Goal: Check status: Check status

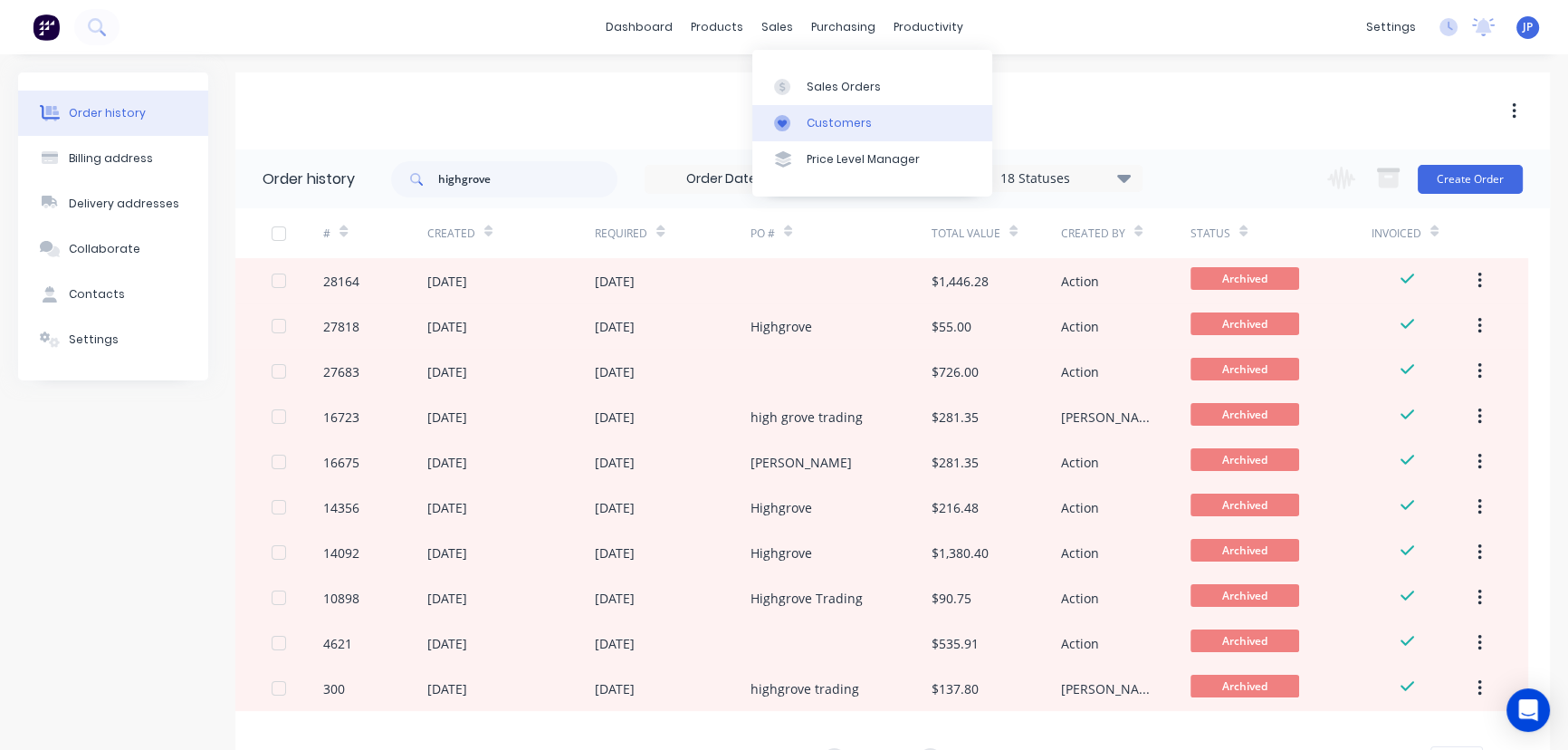
click at [808, 121] on div "Customers" at bounding box center [839, 123] width 65 height 17
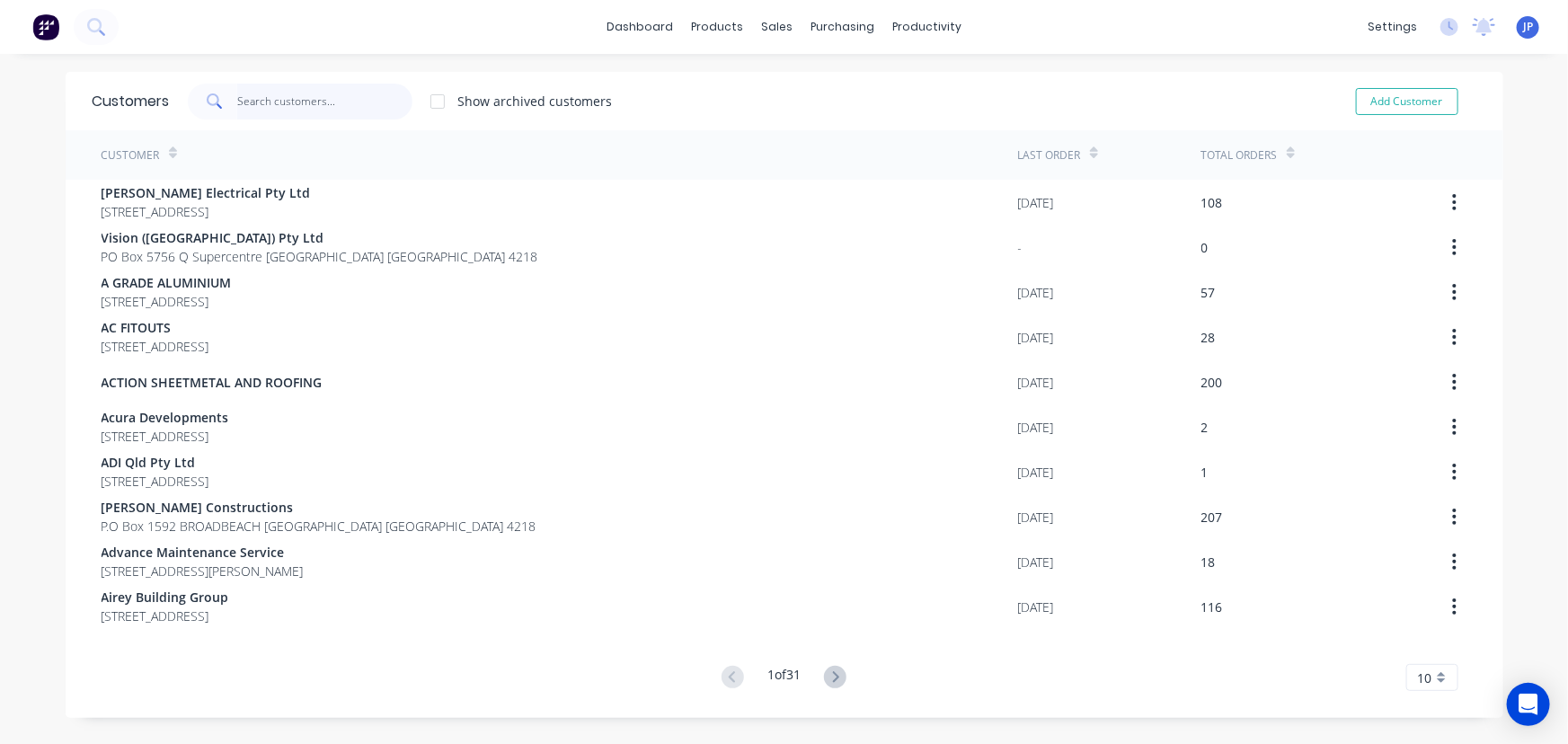
click at [318, 106] on input "text" at bounding box center [324, 101] width 175 height 36
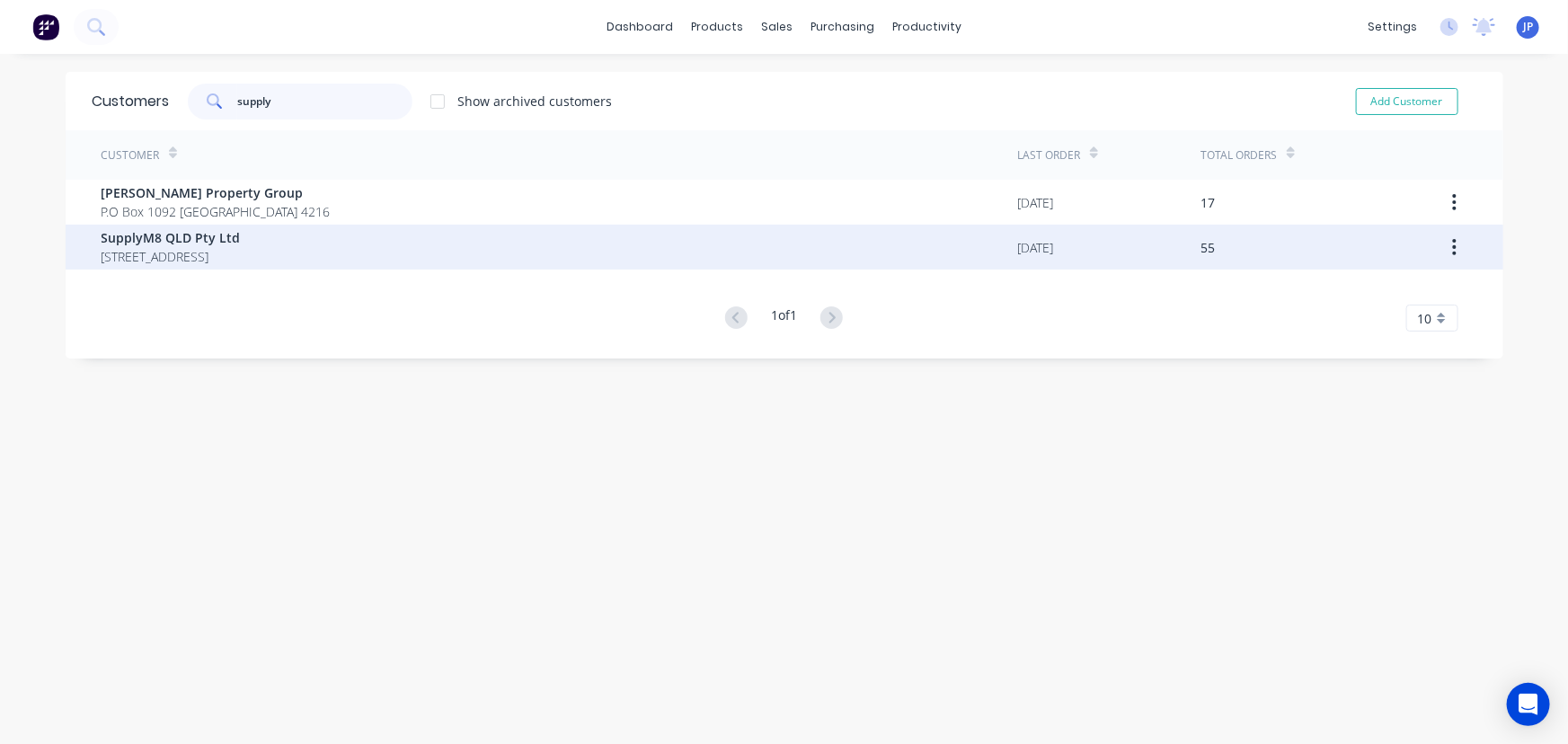
type input "supply"
click at [237, 247] on span "[STREET_ADDRESS]" at bounding box center [171, 255] width 139 height 18
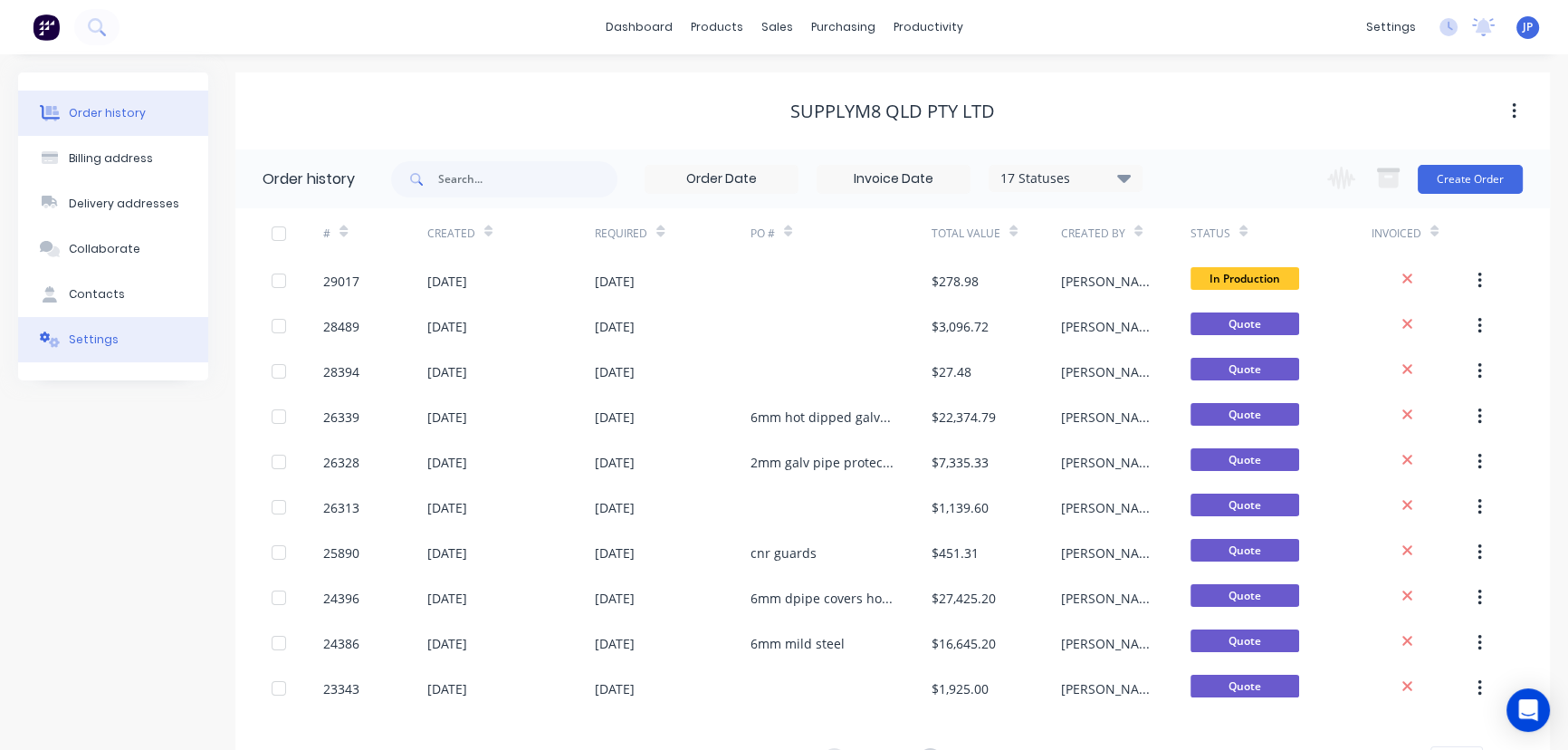
click at [131, 336] on button "Settings" at bounding box center [113, 339] width 190 height 45
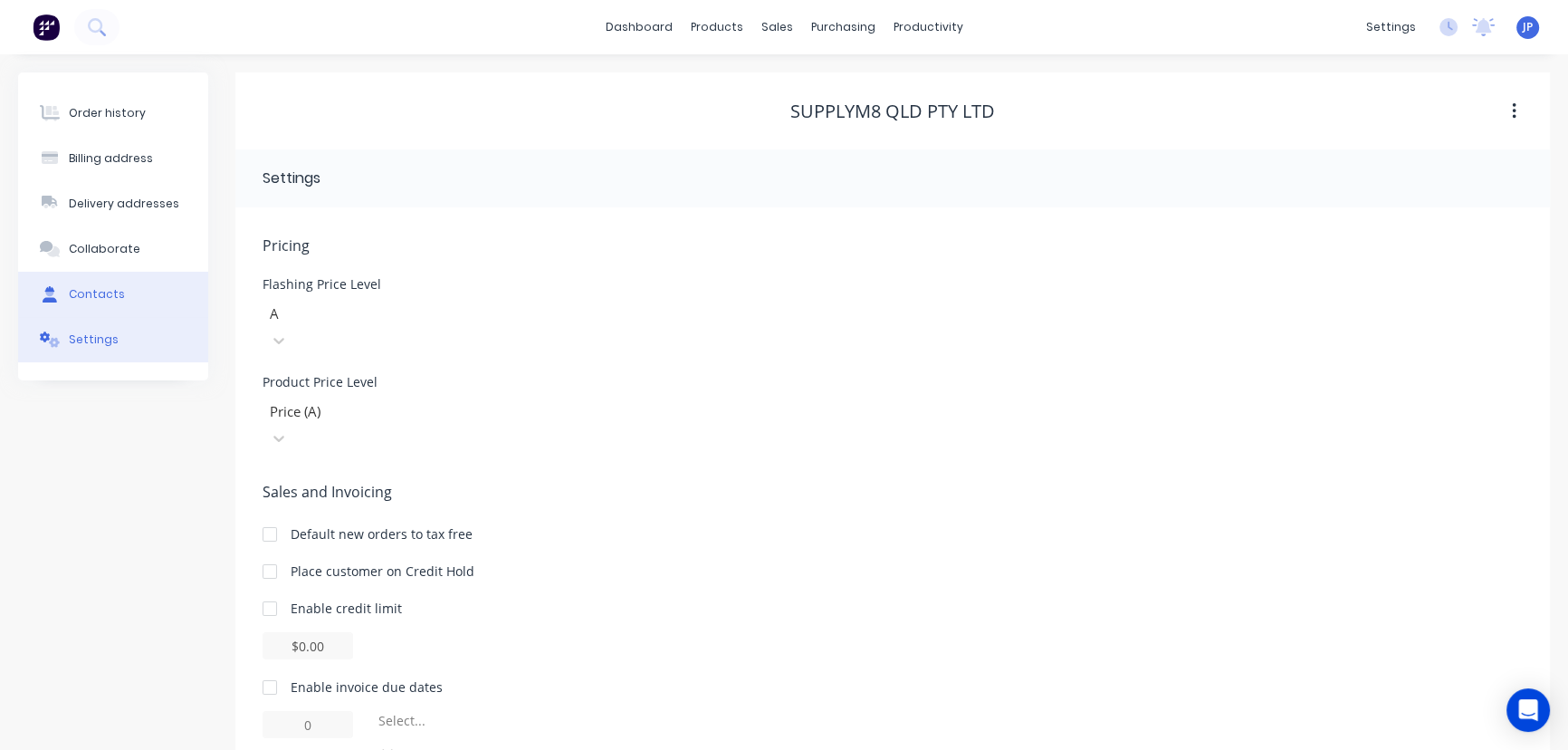
click at [141, 298] on button "Contacts" at bounding box center [113, 295] width 190 height 45
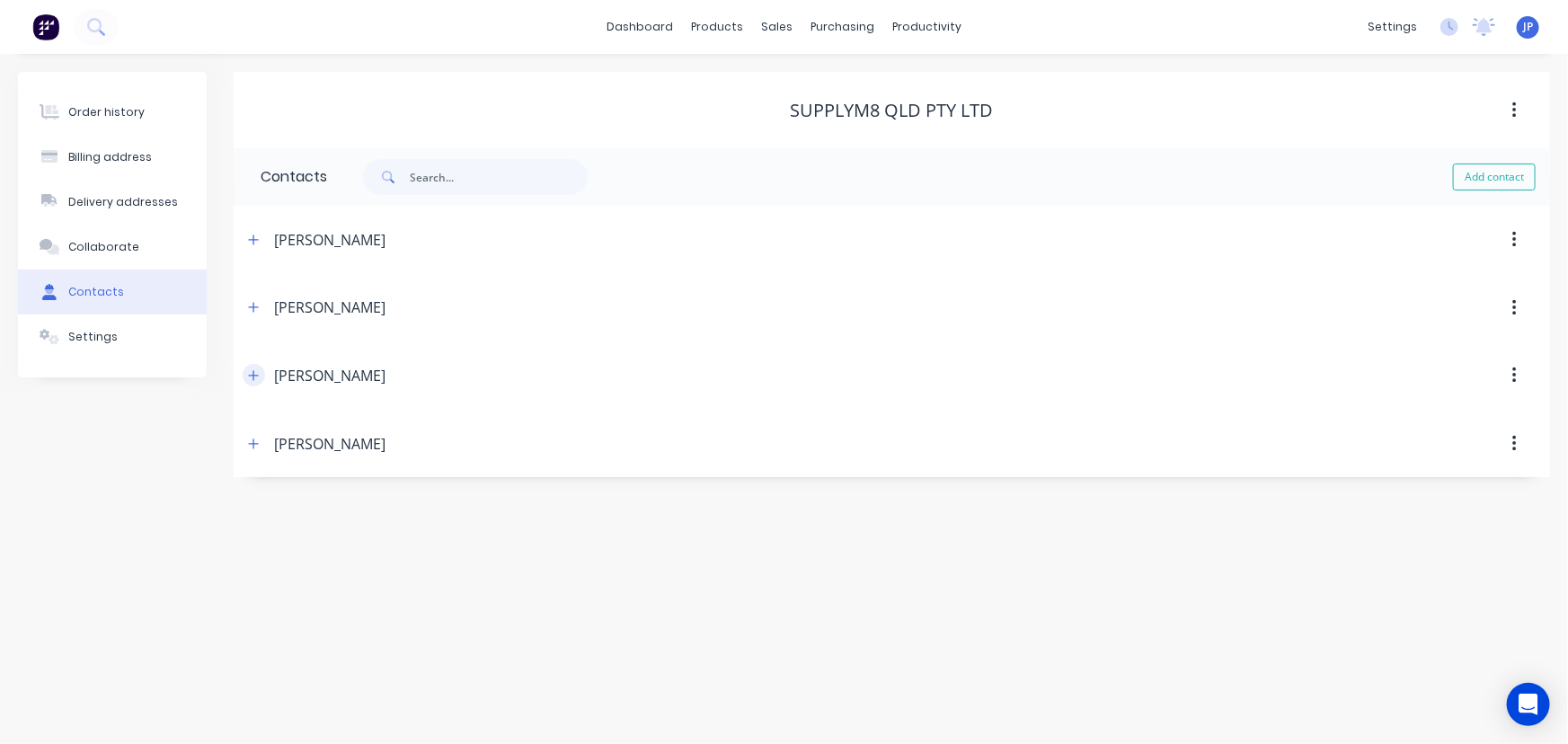
click at [251, 372] on icon "button" at bounding box center [253, 375] width 11 height 13
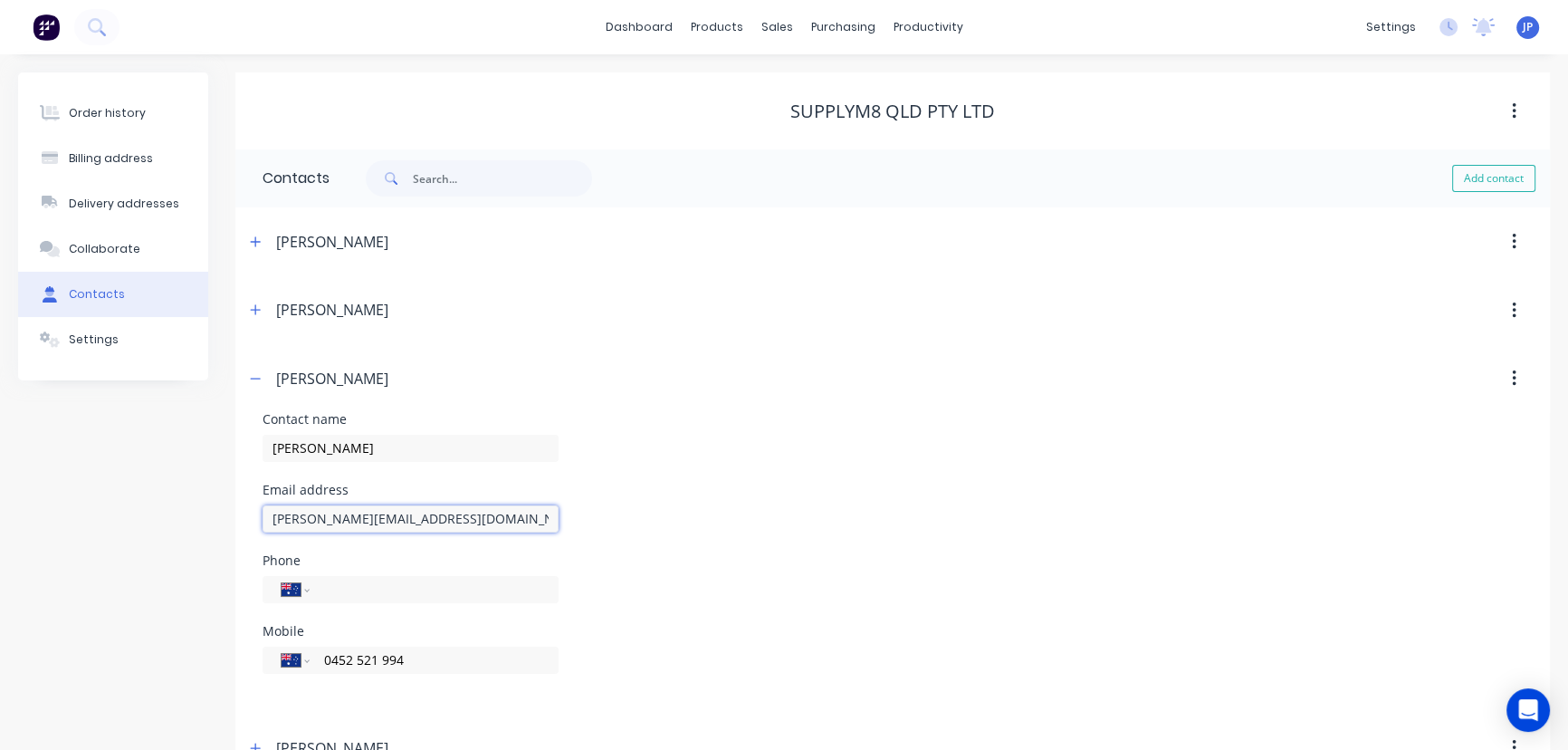
drag, startPoint x: 448, startPoint y: 516, endPoint x: 272, endPoint y: 523, distance: 176.1
click at [272, 523] on input "[PERSON_NAME][EMAIL_ADDRESS][DOMAIN_NAME]" at bounding box center [411, 519] width 296 height 27
click at [817, 124] on div "Customers" at bounding box center [839, 123] width 65 height 17
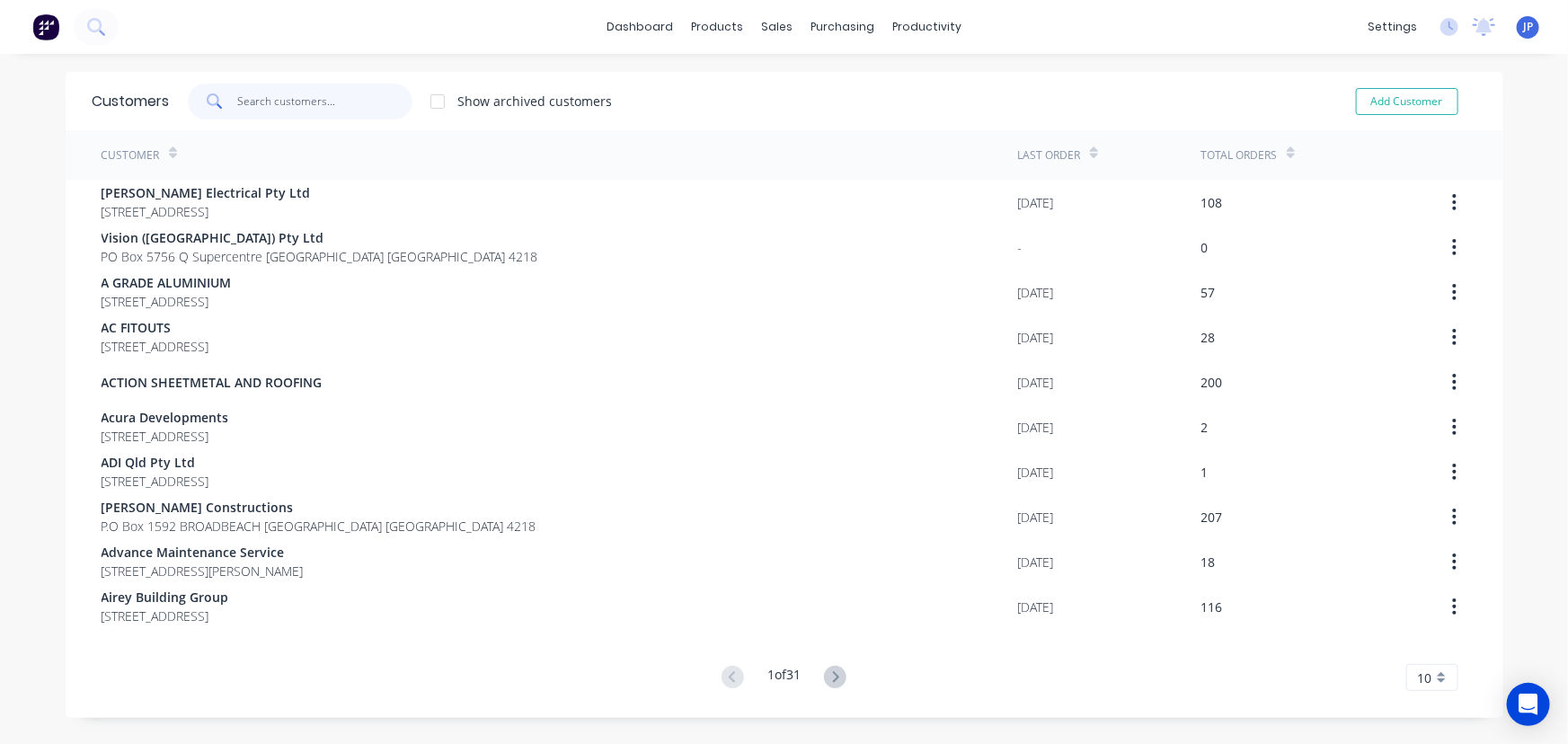
click at [303, 100] on input "text" at bounding box center [324, 101] width 175 height 36
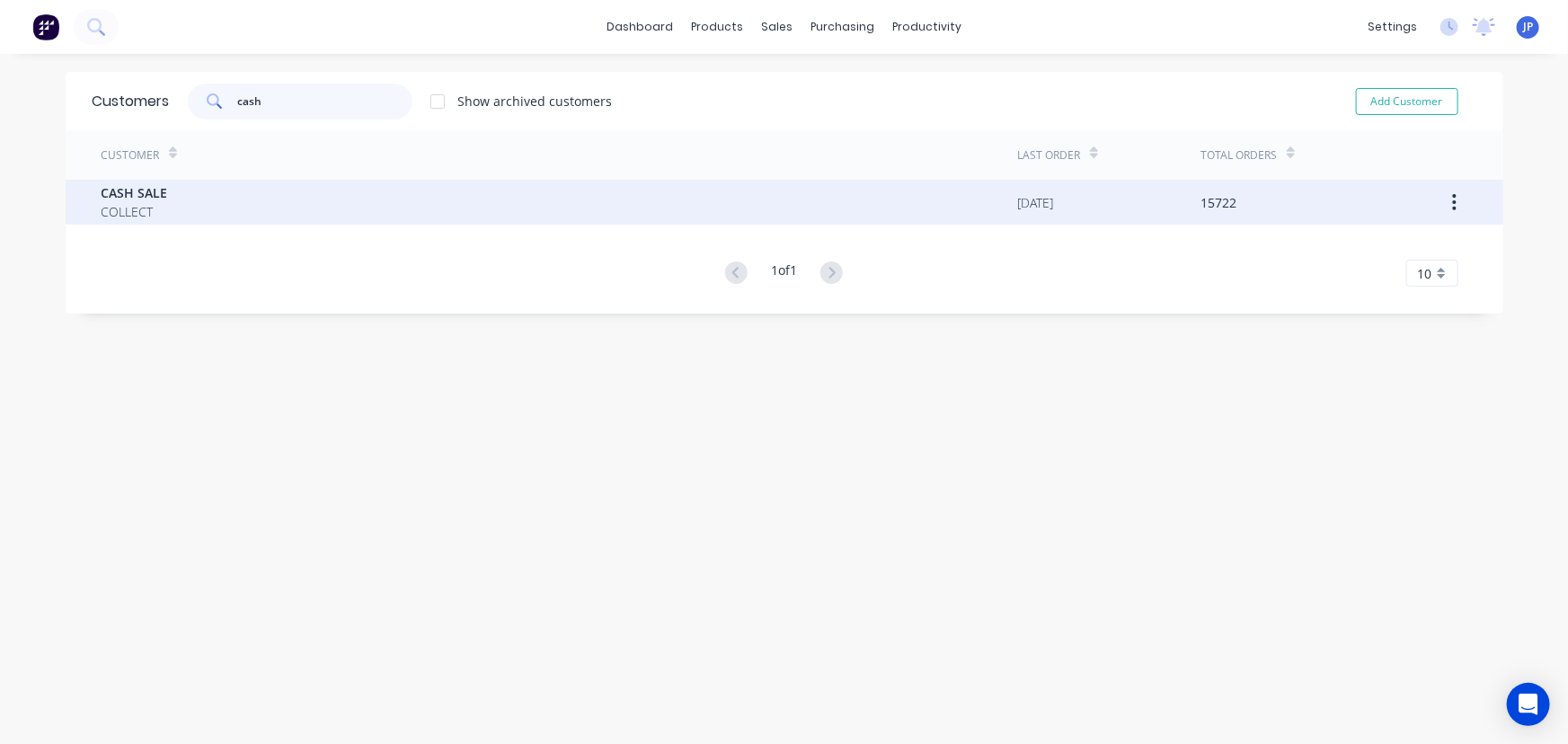
type input "cash"
click at [134, 198] on span "CASH SALE" at bounding box center [135, 192] width 67 height 18
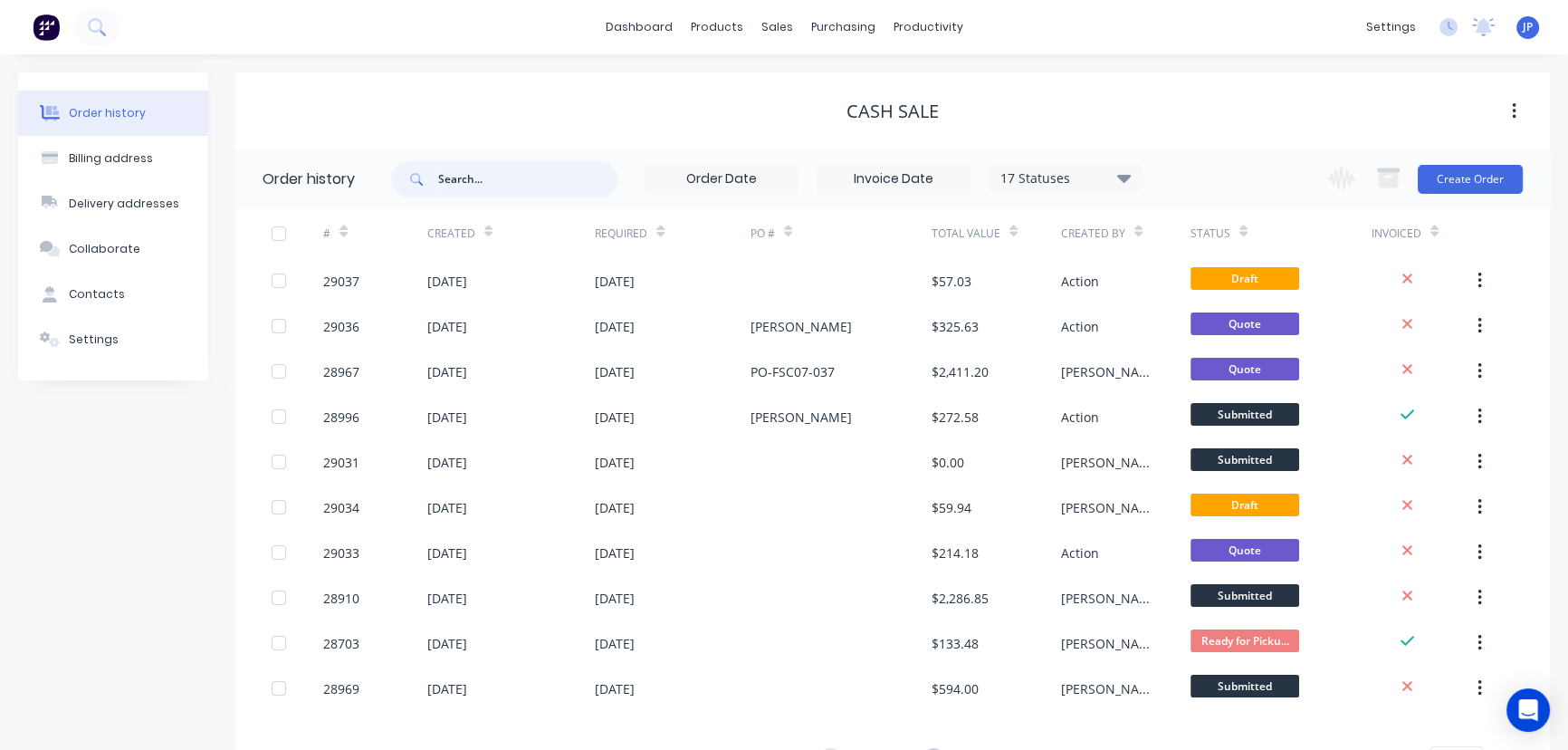
click at [504, 177] on input "text" at bounding box center [528, 178] width 179 height 36
type input "pet angel"
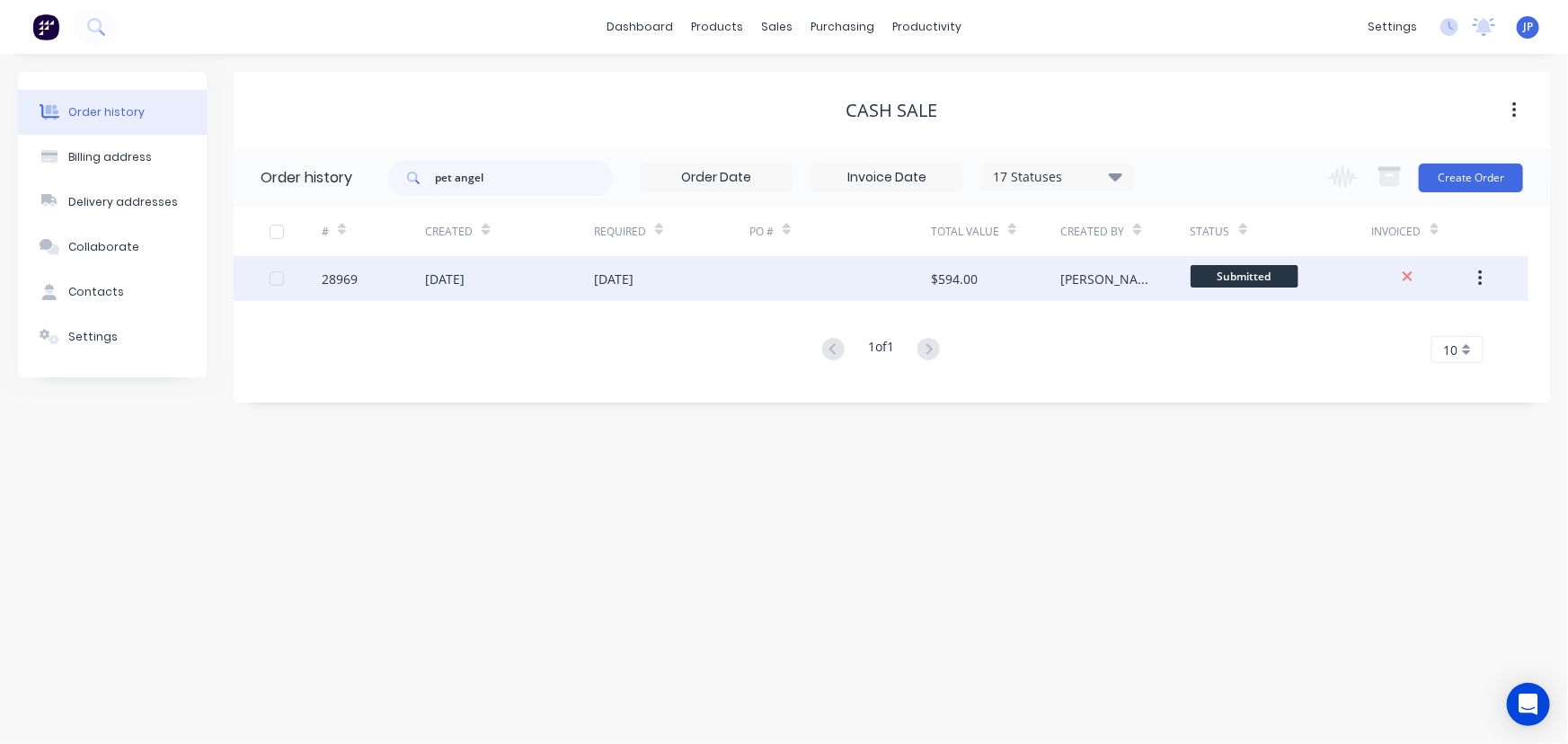
click at [465, 280] on div "[DATE]" at bounding box center [444, 279] width 40 height 18
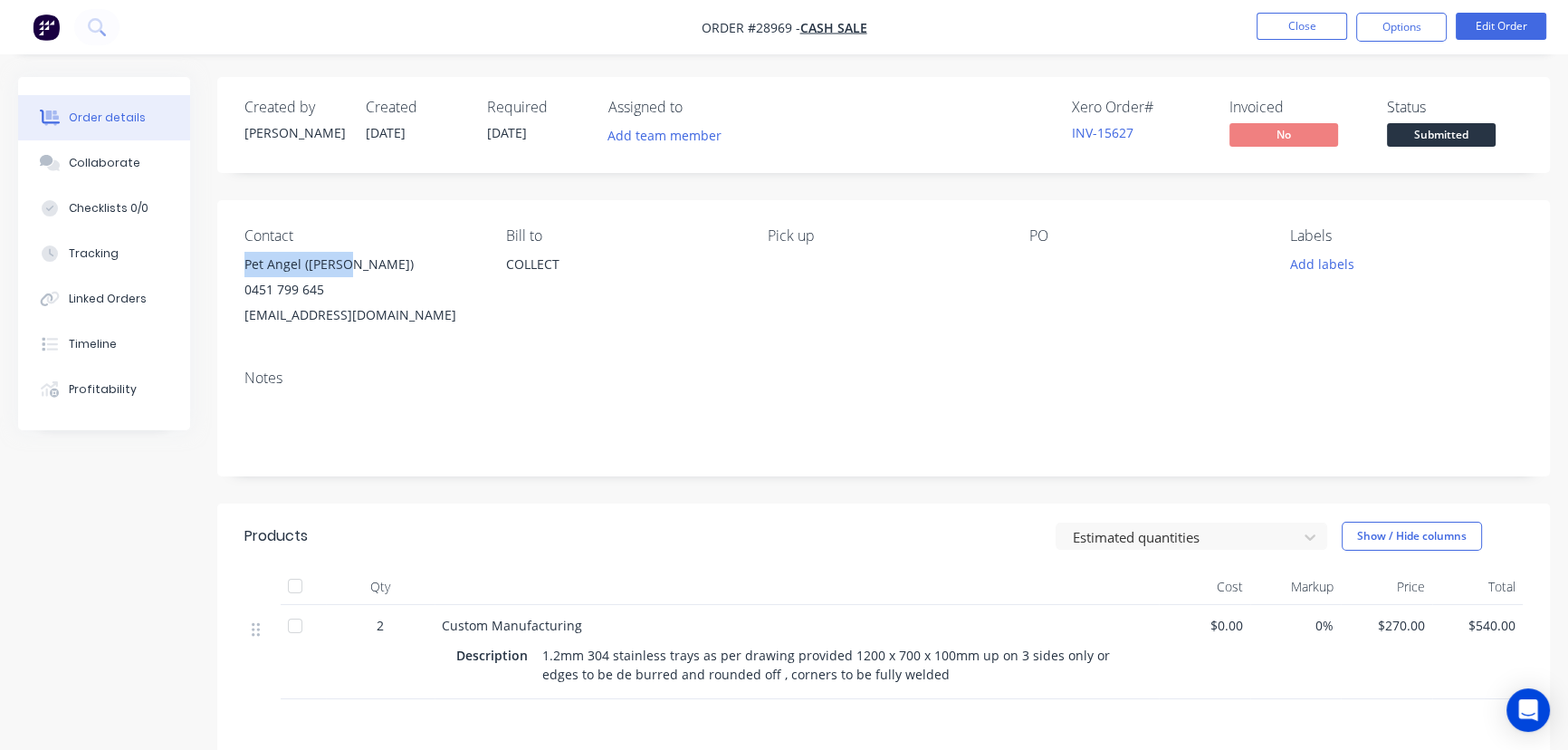
drag, startPoint x: 345, startPoint y: 262, endPoint x: 240, endPoint y: 262, distance: 105.0
click at [240, 262] on div "Contact Pet Angel ([PERSON_NAME]) 0451 799 645 [EMAIL_ADDRESS][DOMAIN_NAME] Bil…" at bounding box center [883, 277] width 1333 height 155
copy div "Pet Angel ([PERSON_NAME])"
click at [1385, 32] on button "Options" at bounding box center [1401, 27] width 91 height 29
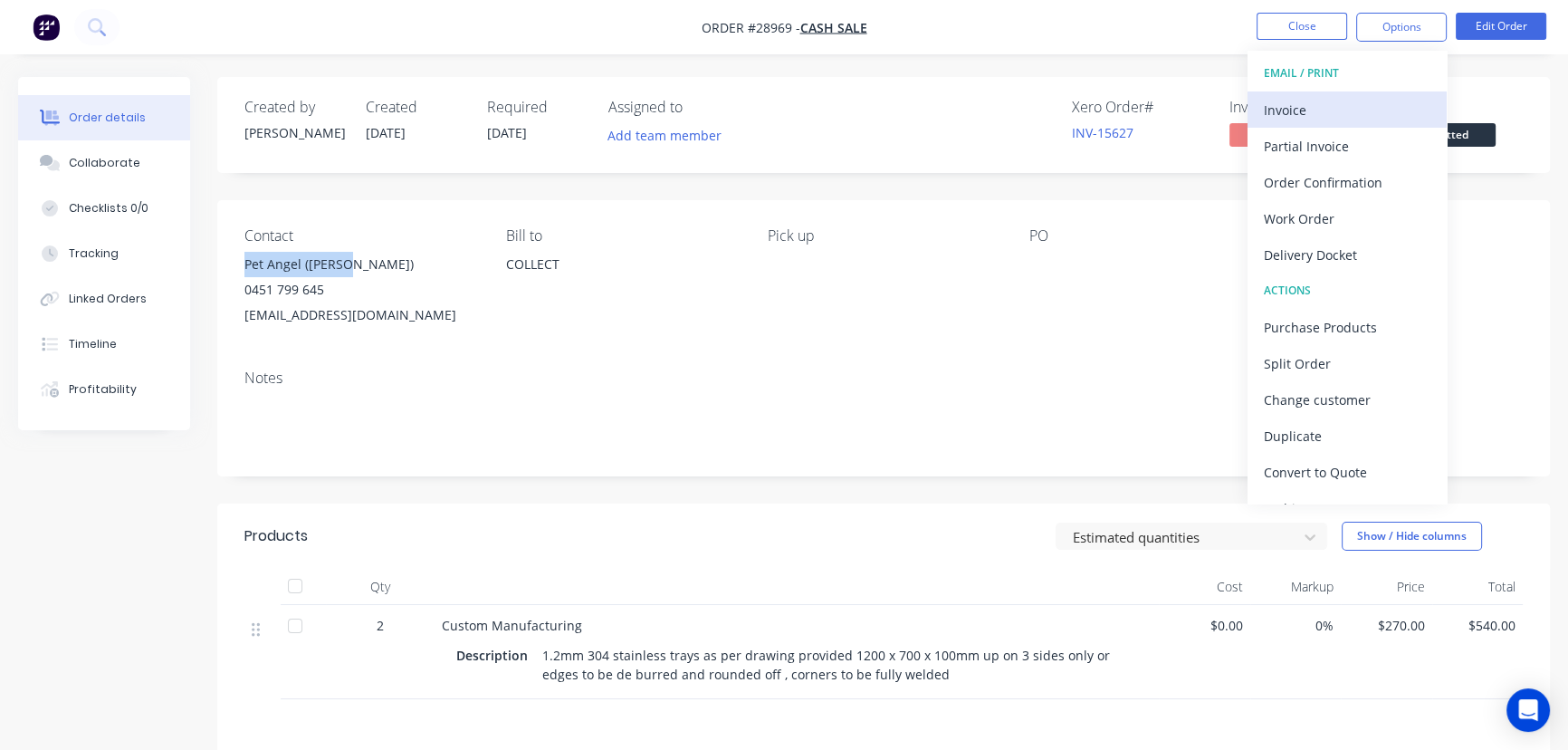
click at [1329, 115] on div "Invoice" at bounding box center [1347, 109] width 167 height 26
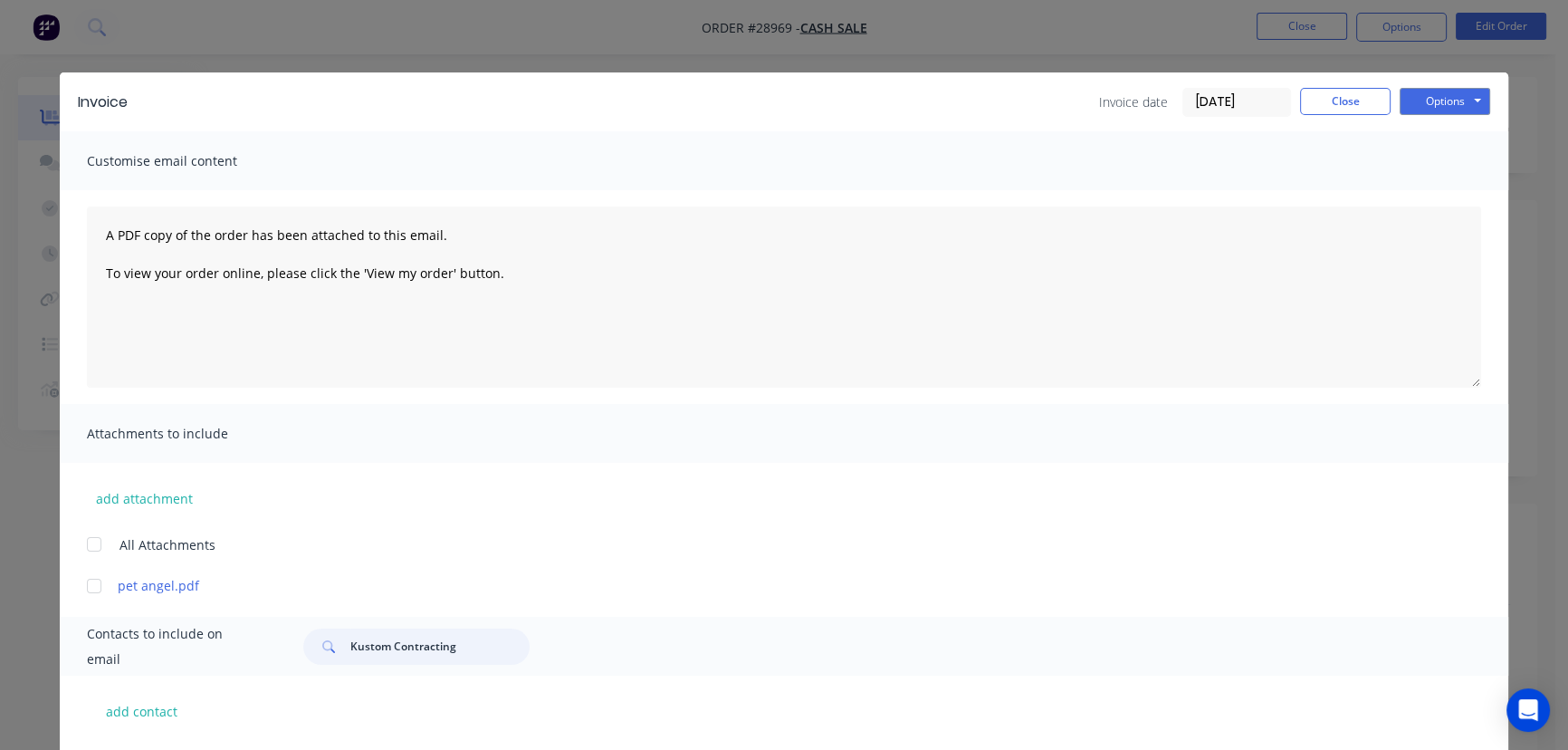
drag, startPoint x: 450, startPoint y: 656, endPoint x: 339, endPoint y: 654, distance: 111.0
click at [339, 654] on div "Kustom Contracting" at bounding box center [416, 646] width 226 height 36
paste input "Pet Angel ([PERSON_NAME])"
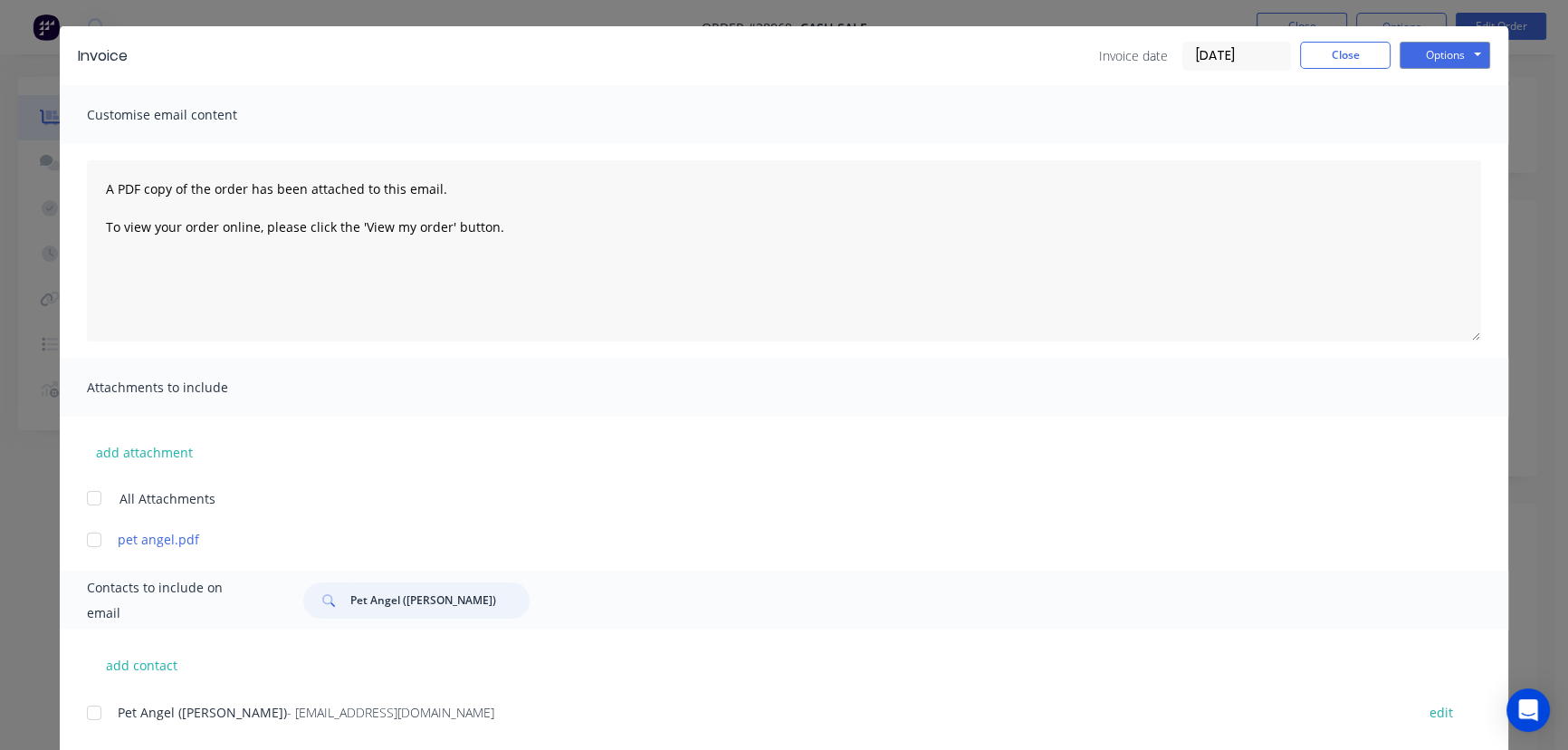
scroll to position [90, 0]
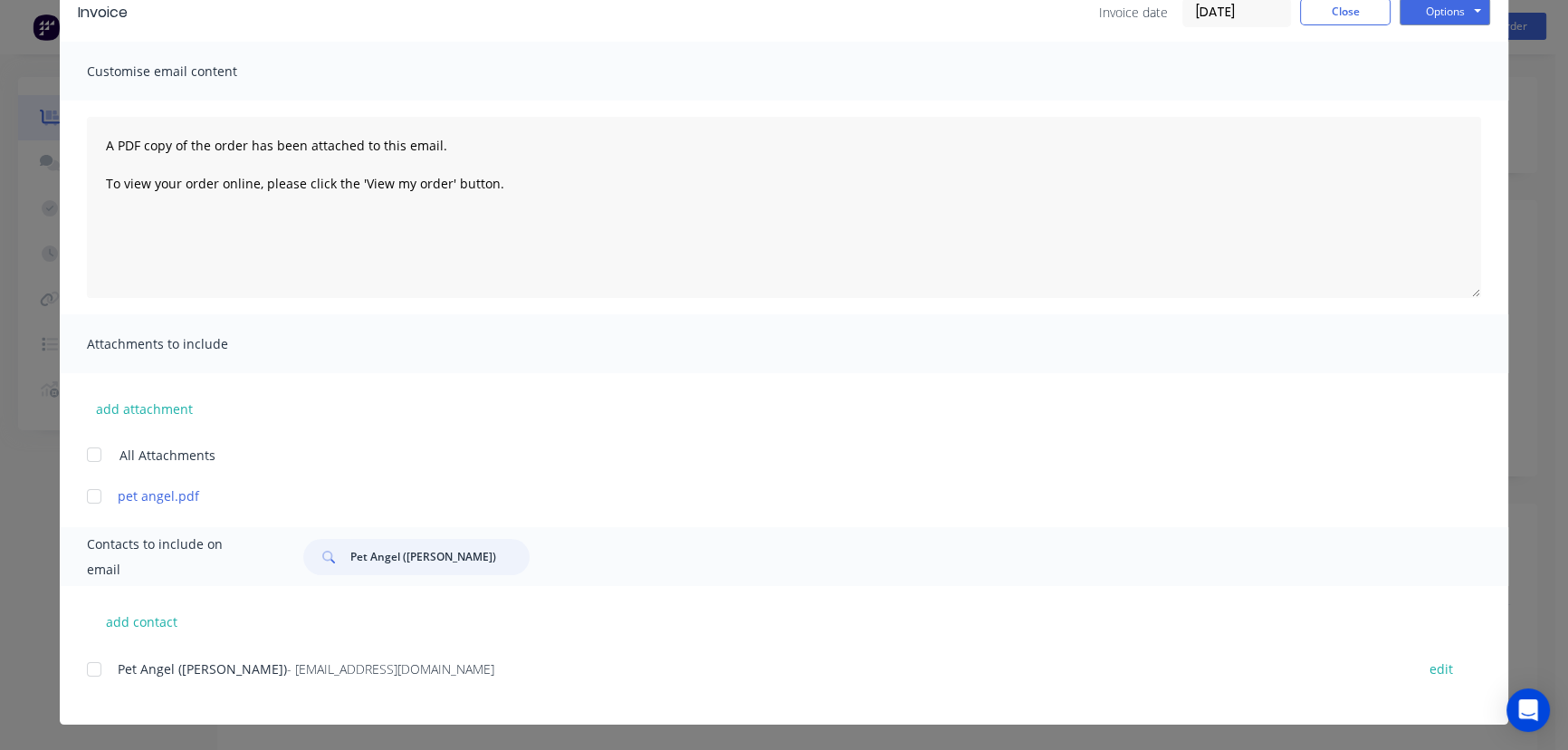
type input "Pet Angel ([PERSON_NAME])"
drag, startPoint x: 382, startPoint y: 679, endPoint x: 107, endPoint y: 692, distance: 275.3
click at [107, 692] on div "Pet Angel ([PERSON_NAME]) - [EMAIL_ADDRESS][DOMAIN_NAME] edit" at bounding box center [798, 679] width 1422 height 46
copy div "Pet Angel ([PERSON_NAME]) - [EMAIL_ADDRESS][DOMAIN_NAME]"
click at [1420, 11] on button "Options" at bounding box center [1444, 12] width 91 height 27
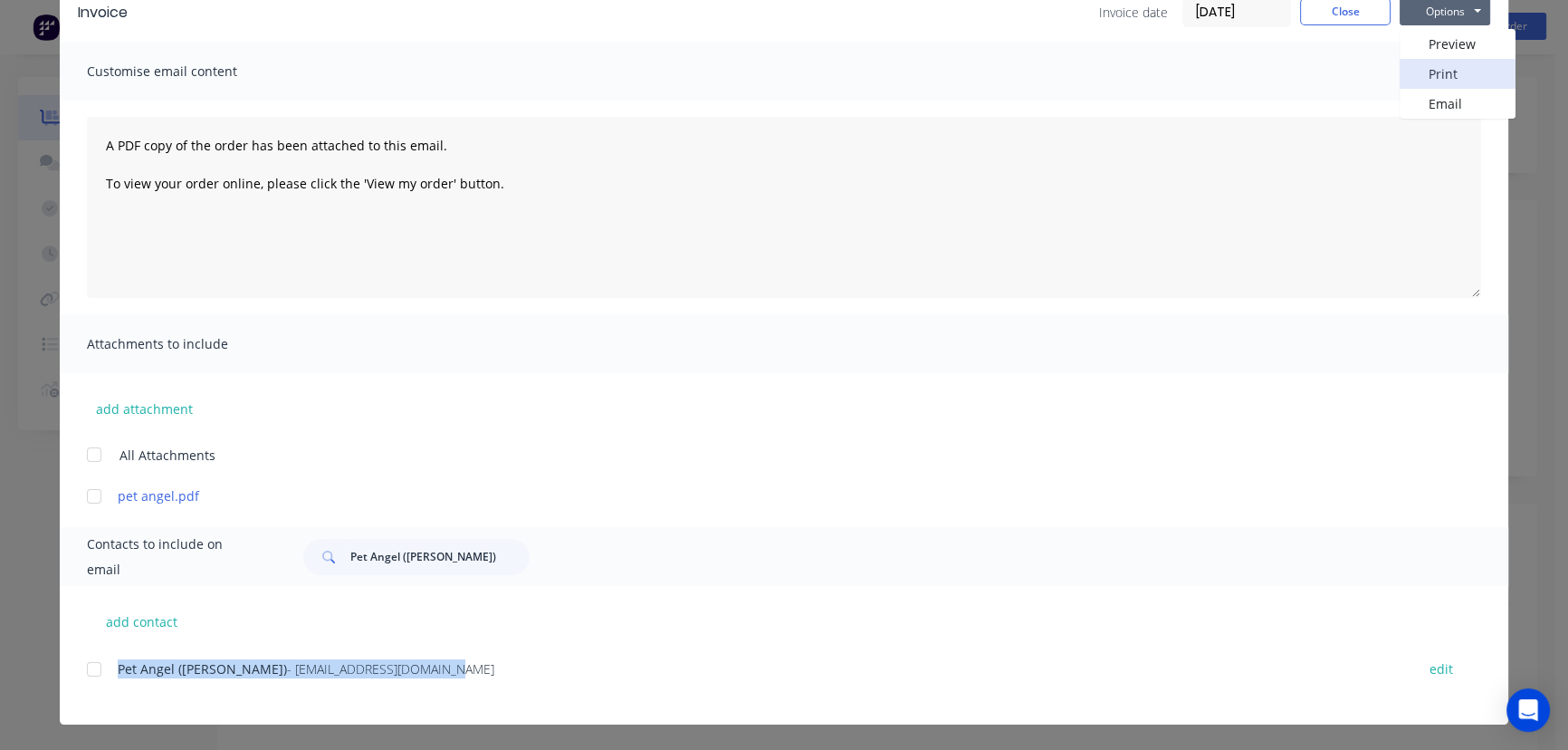
click at [1422, 69] on button "Print" at bounding box center [1457, 73] width 116 height 30
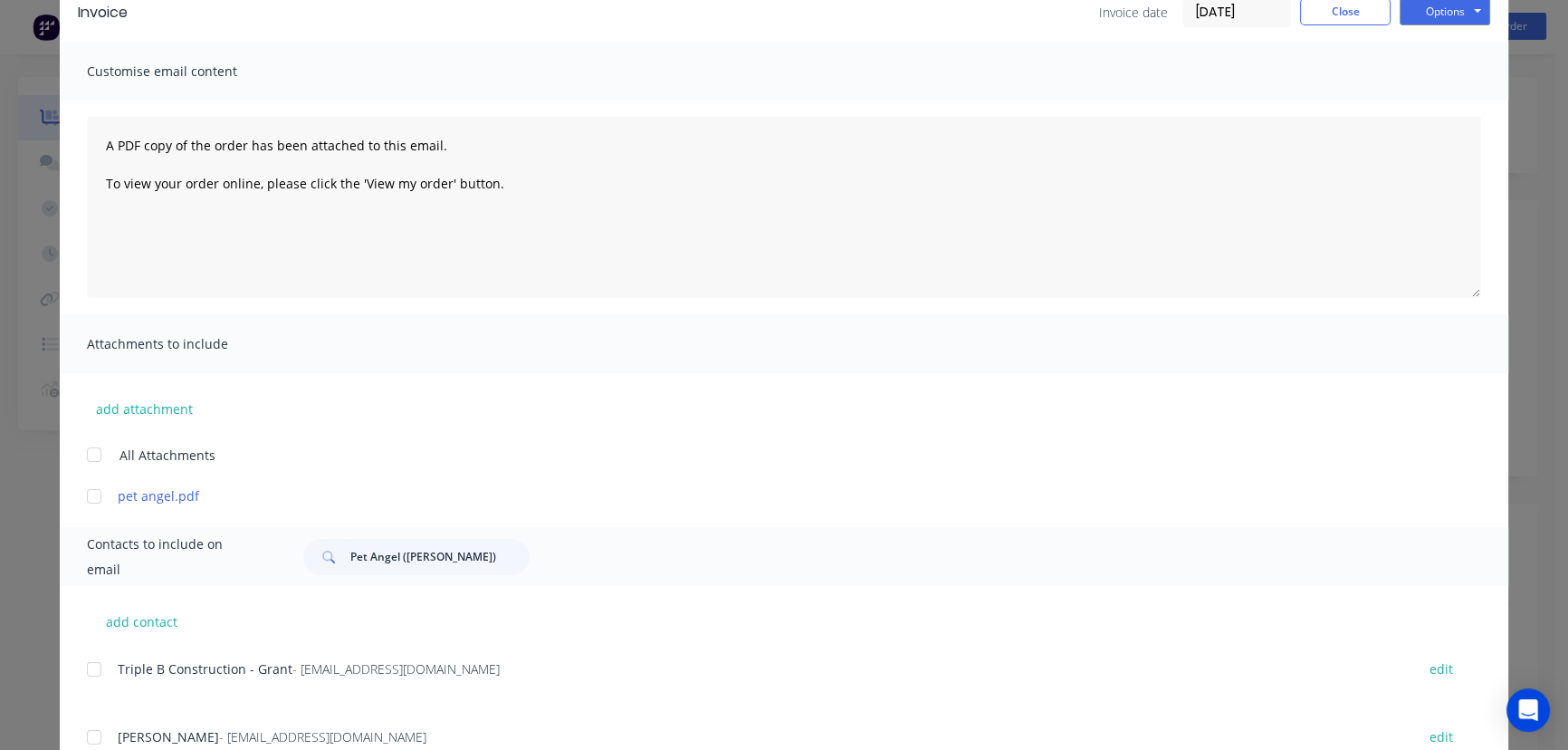
click at [1235, 12] on input "[DATE]" at bounding box center [1237, 13] width 107 height 27
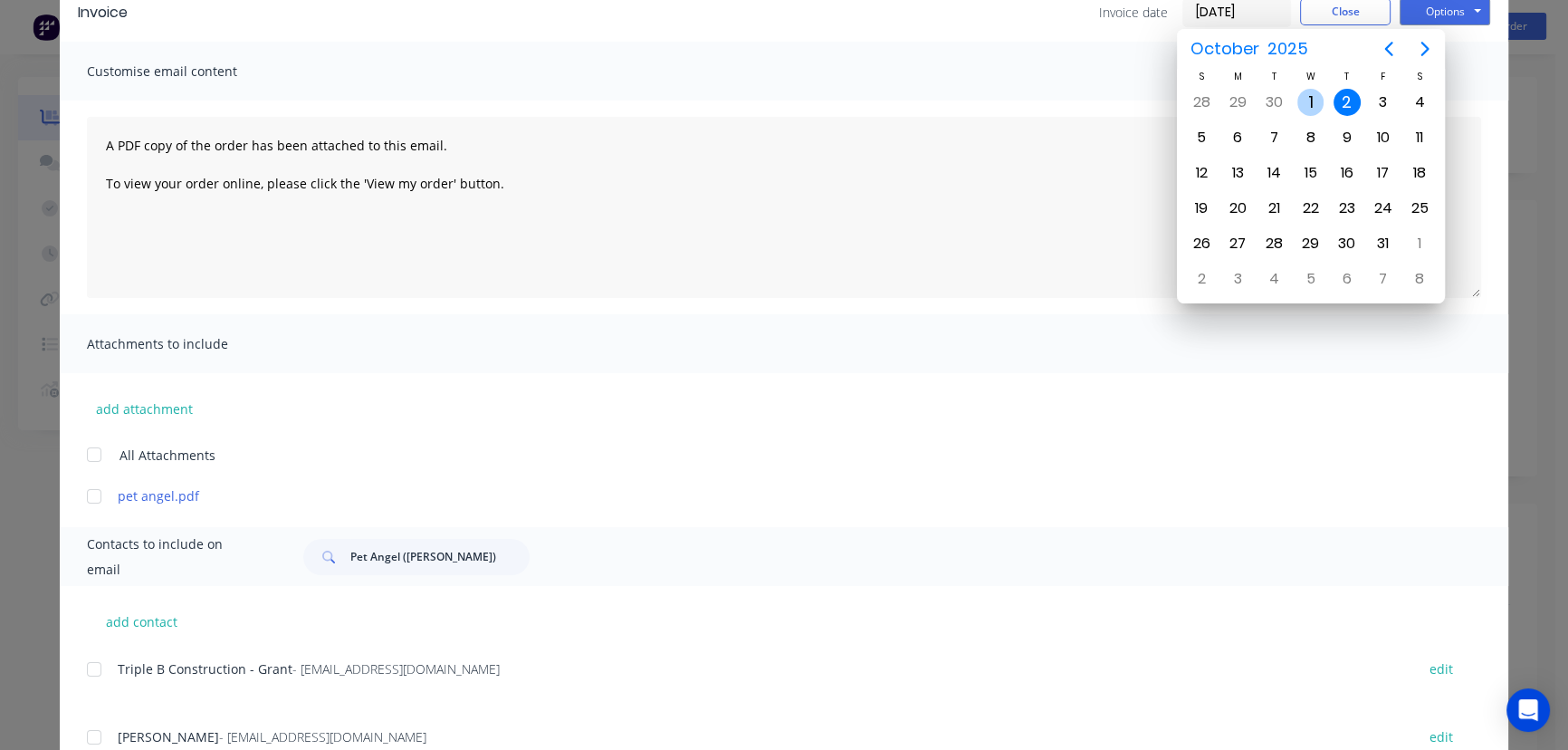
click at [1305, 96] on div "1" at bounding box center [1312, 102] width 27 height 27
type input "[DATE]"
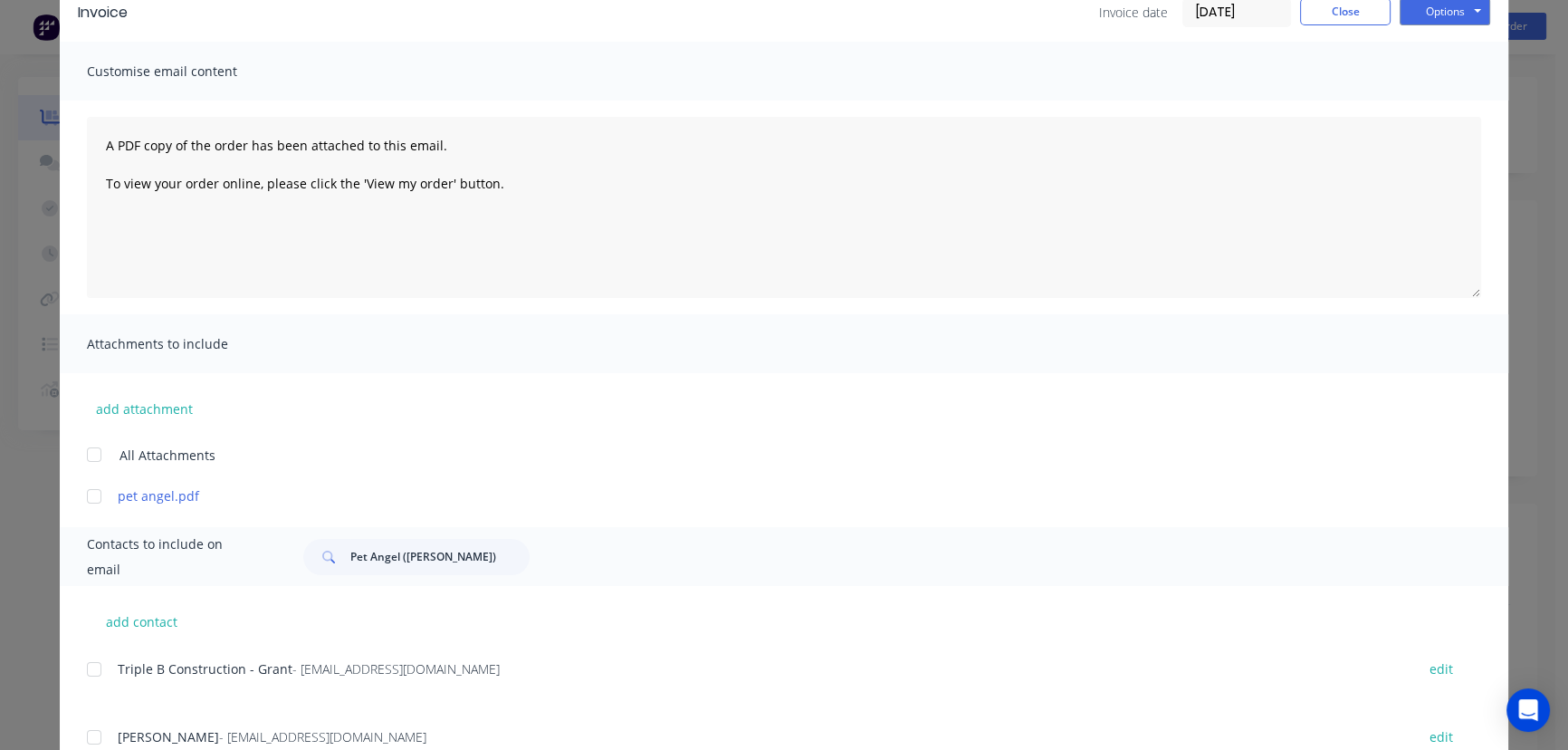
scroll to position [88, 0]
click at [1412, 11] on button "Options" at bounding box center [1444, 14] width 91 height 27
click at [1418, 77] on button "Print" at bounding box center [1457, 75] width 116 height 30
click at [1341, 24] on button "Close" at bounding box center [1345, 14] width 91 height 27
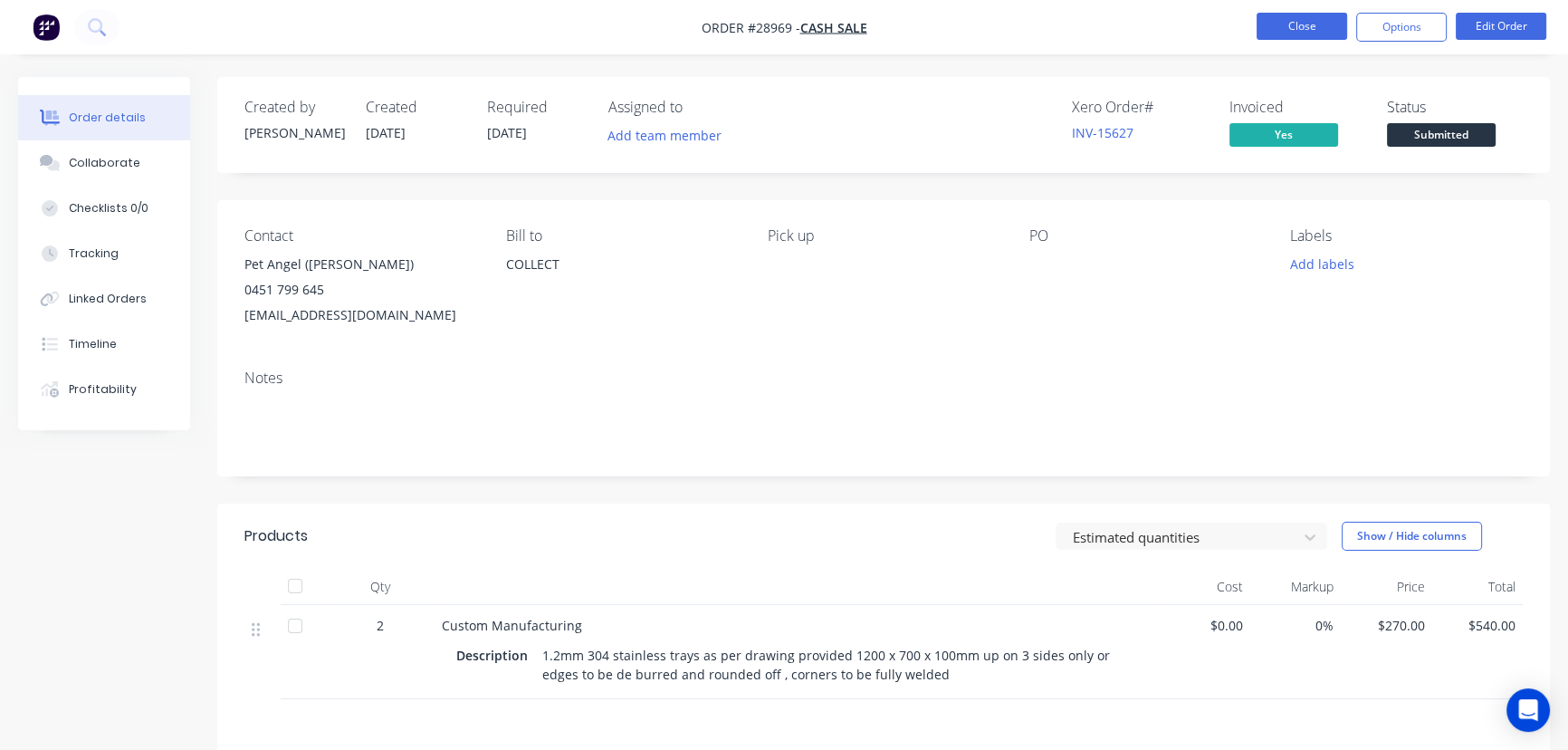
click at [1291, 29] on button "Close" at bounding box center [1302, 26] width 91 height 27
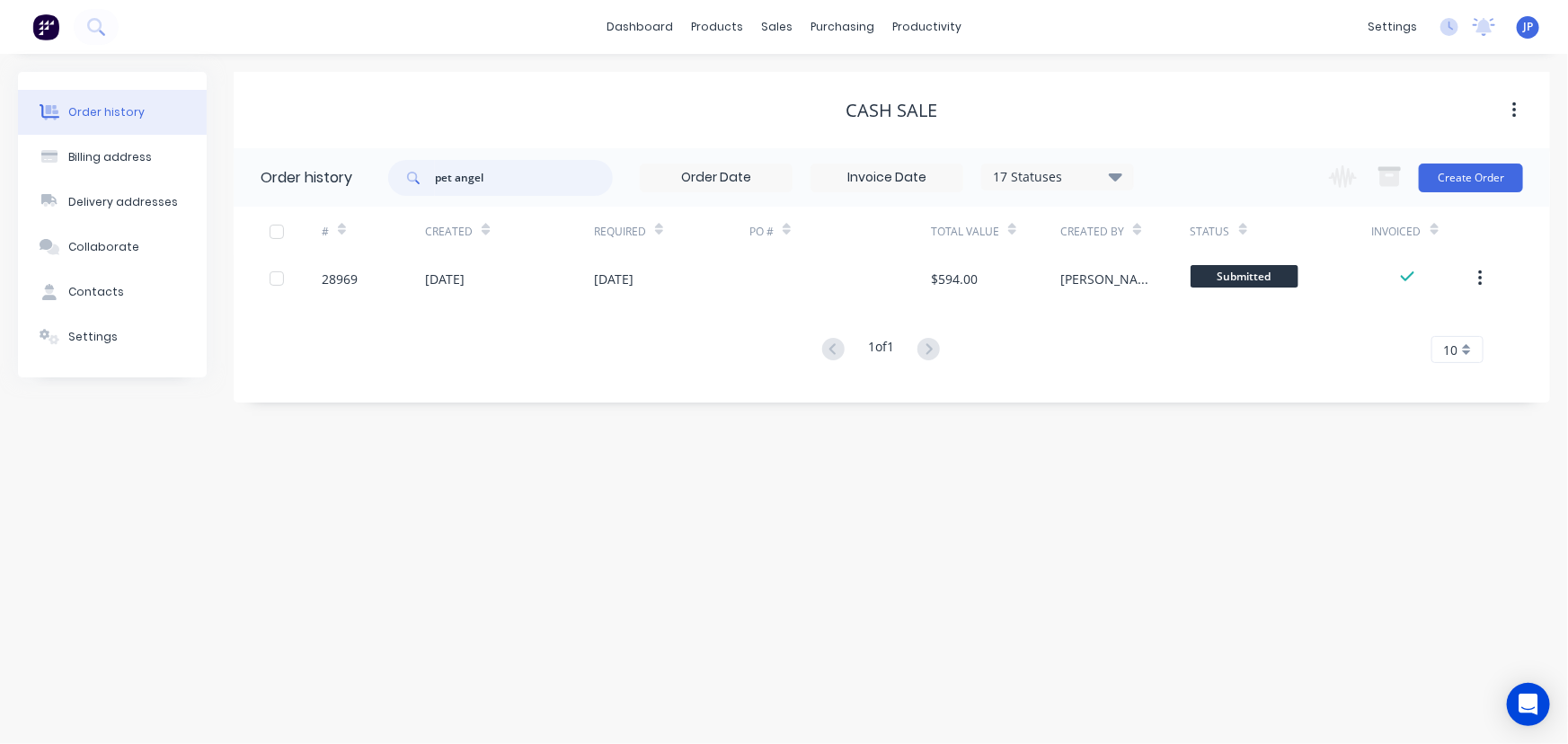
drag, startPoint x: 503, startPoint y: 177, endPoint x: 418, endPoint y: 183, distance: 85.2
click at [418, 183] on div "pet angel" at bounding box center [500, 177] width 225 height 36
type input "Air"
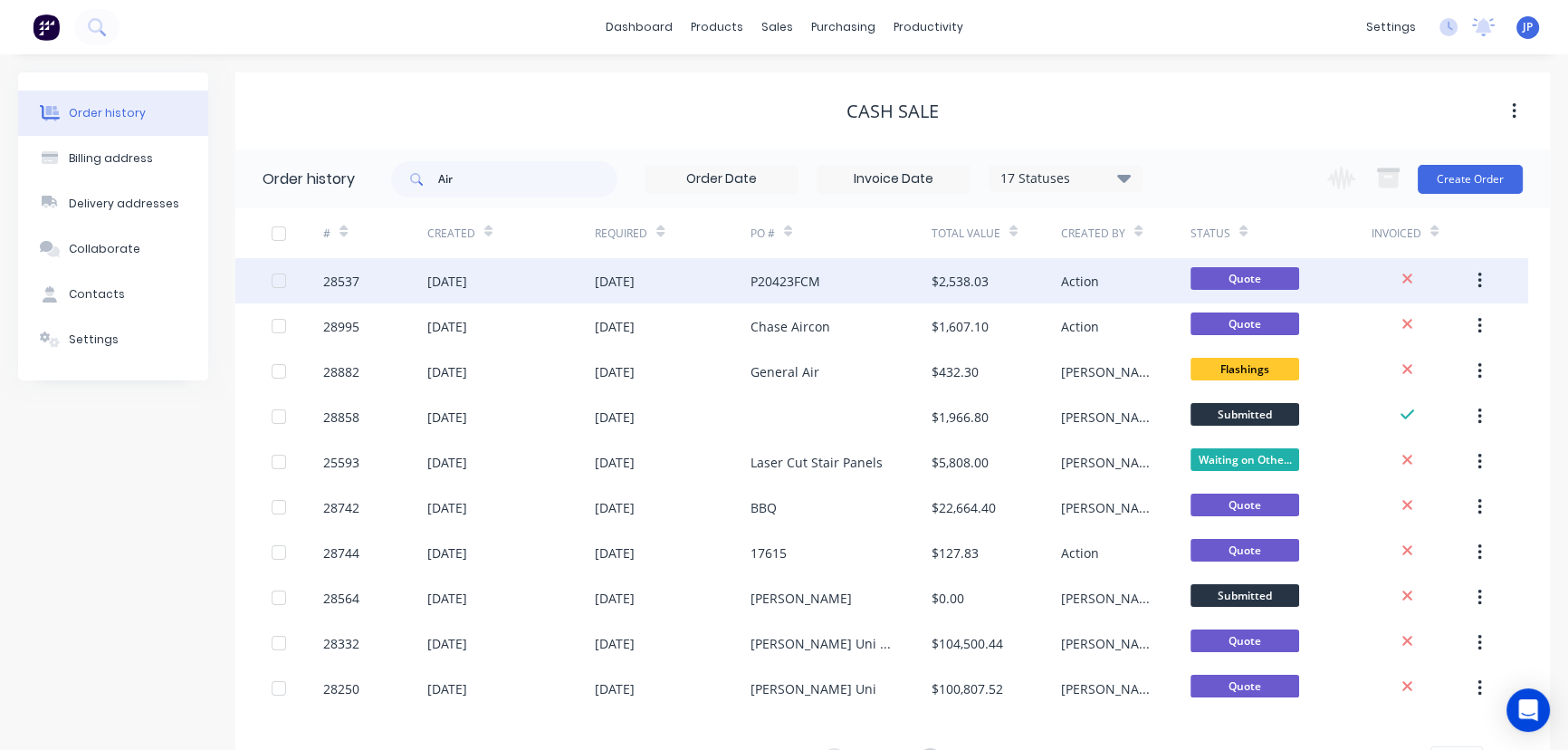
click at [467, 286] on div "[DATE]" at bounding box center [447, 281] width 40 height 19
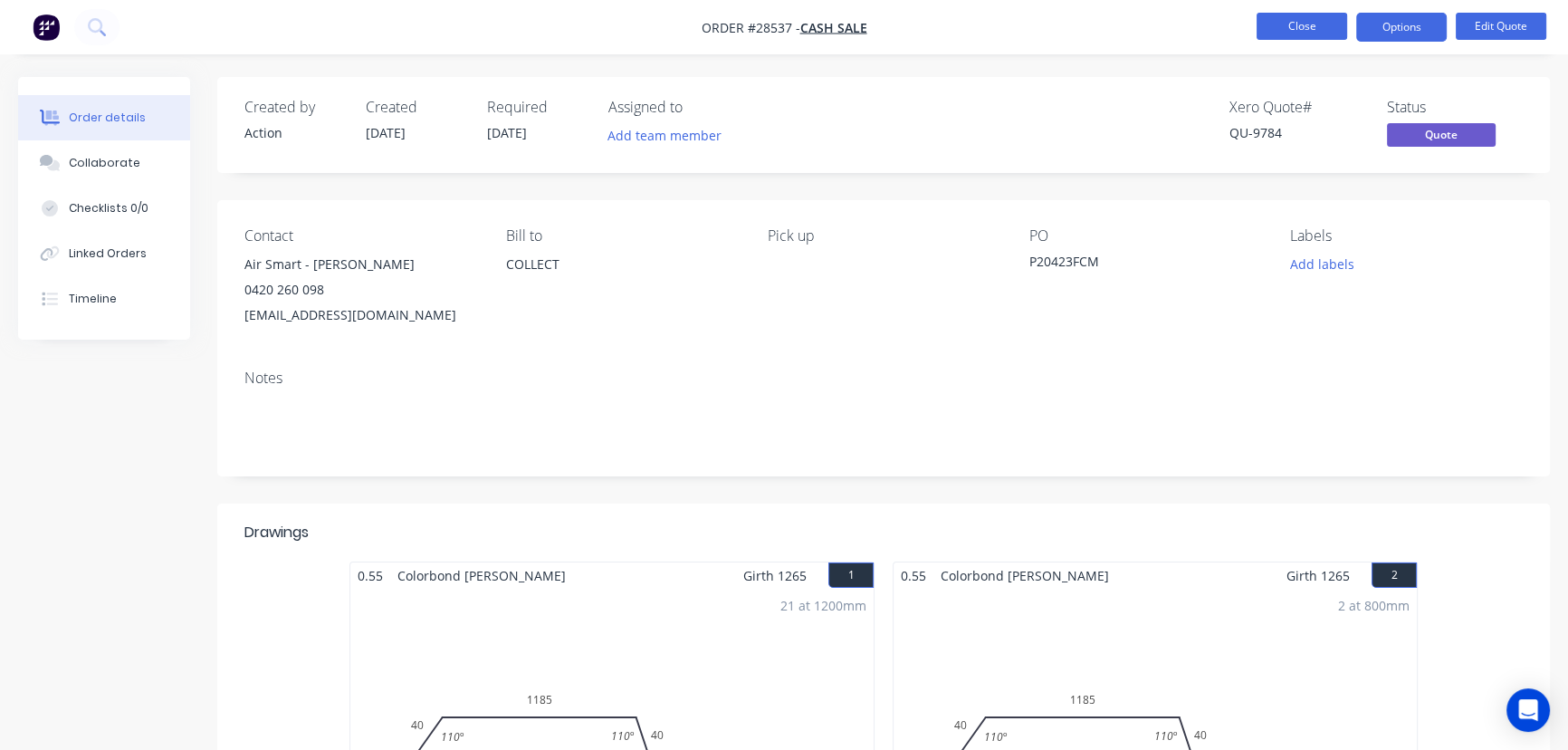
click at [1274, 30] on button "Close" at bounding box center [1302, 26] width 91 height 27
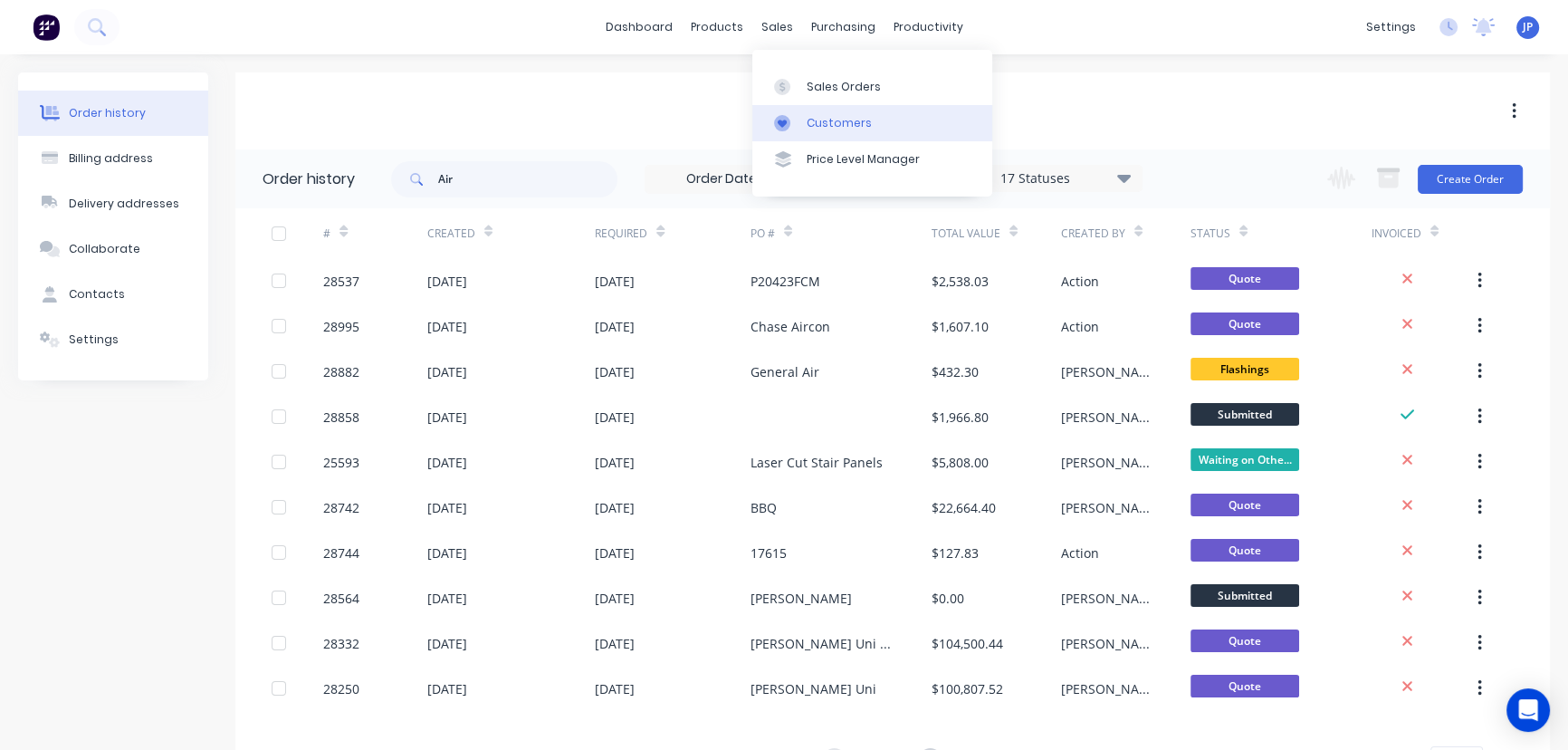
click at [804, 118] on link "Customers" at bounding box center [873, 123] width 240 height 36
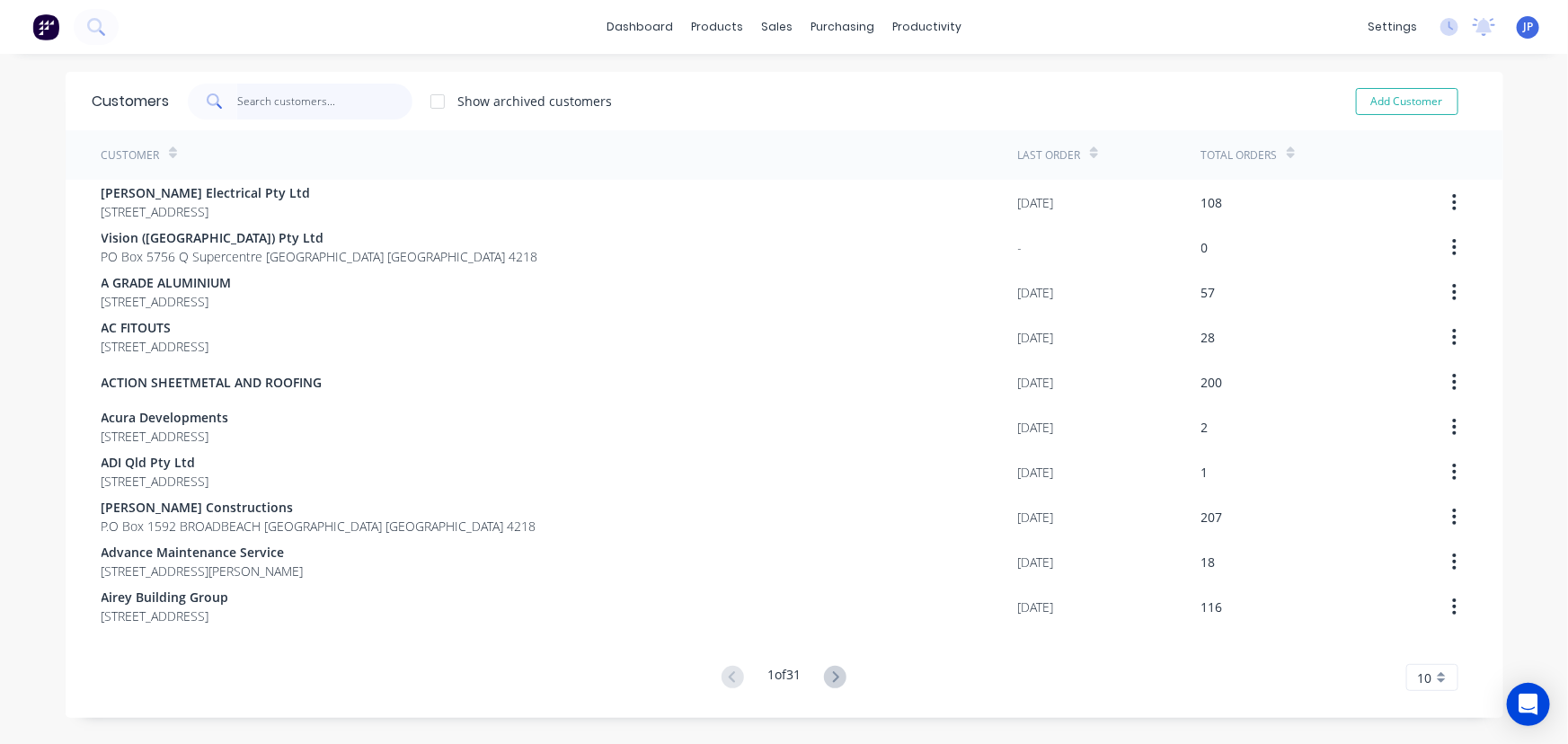
click at [306, 98] on input "text" at bounding box center [324, 101] width 175 height 36
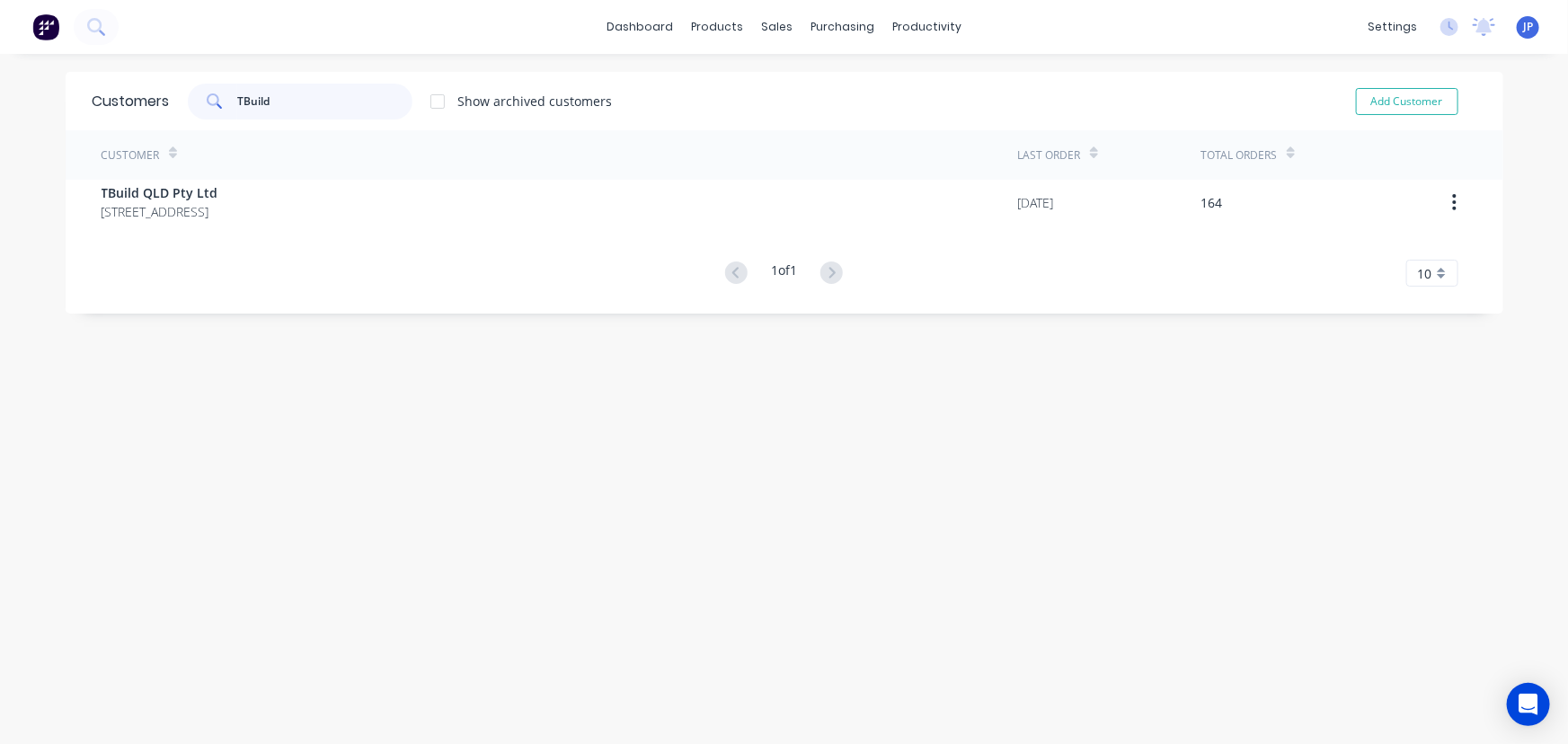
type input "TBuild"
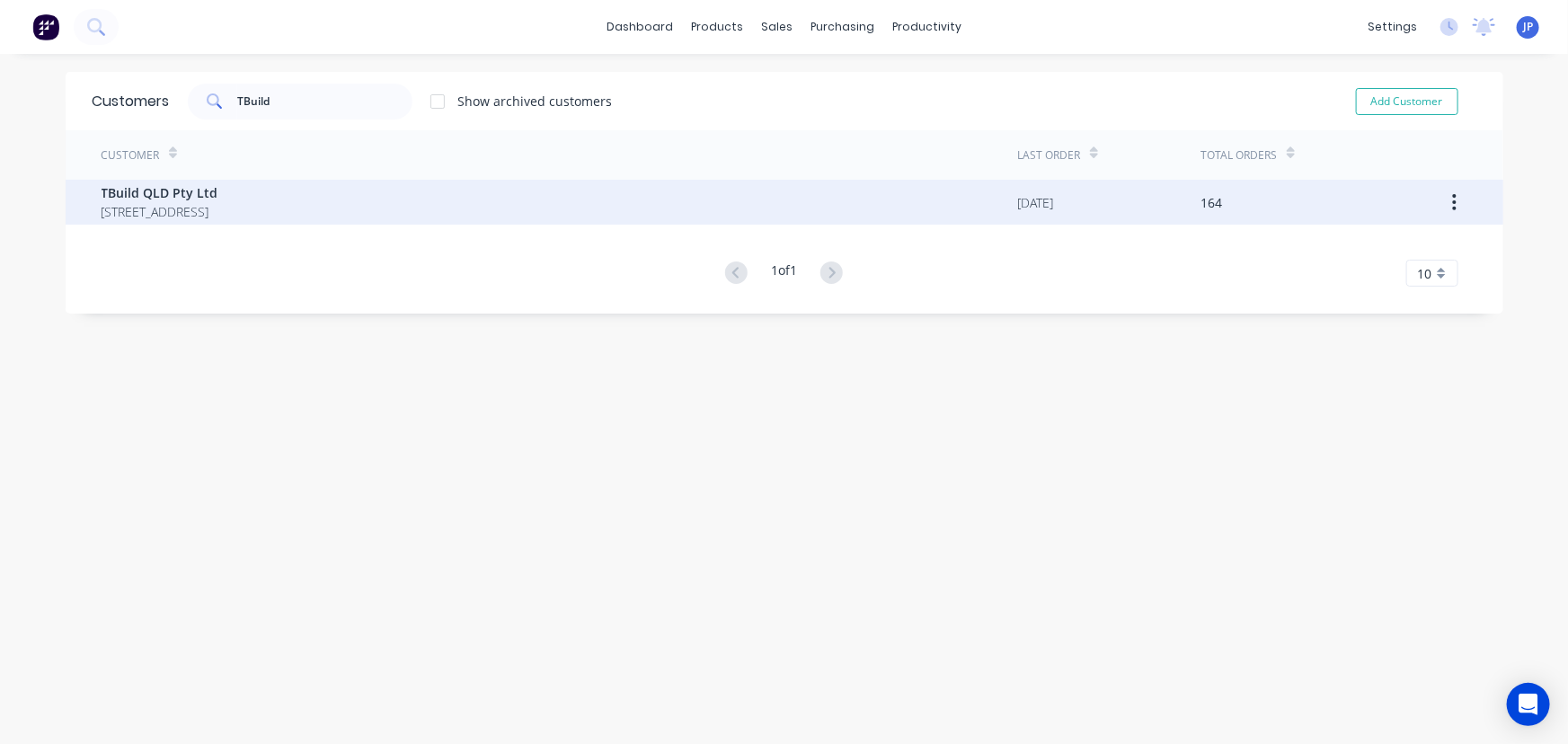
click at [219, 188] on span "TBuild QLD Pty Ltd" at bounding box center [160, 192] width 117 height 18
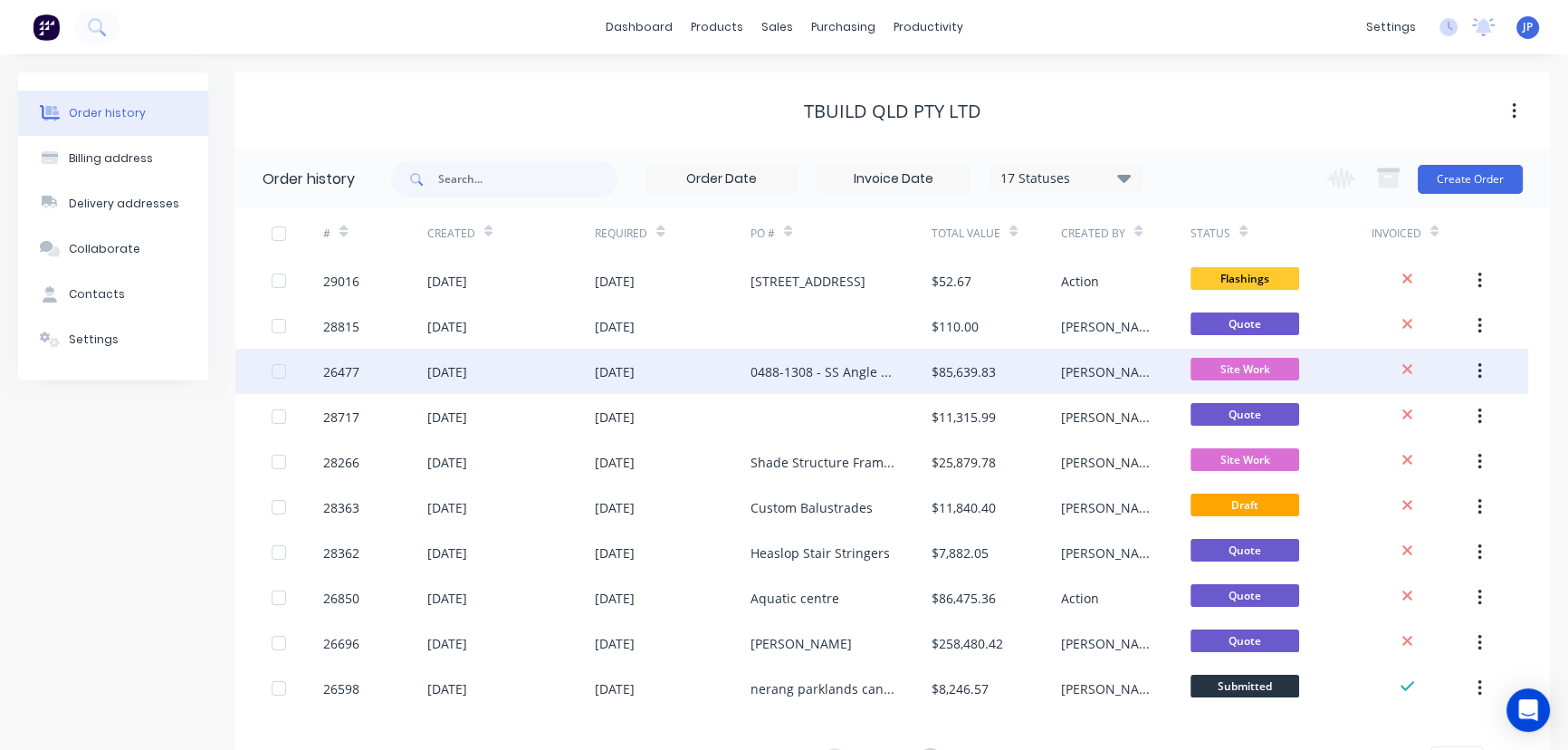
click at [605, 366] on div "[DATE]" at bounding box center [614, 371] width 40 height 19
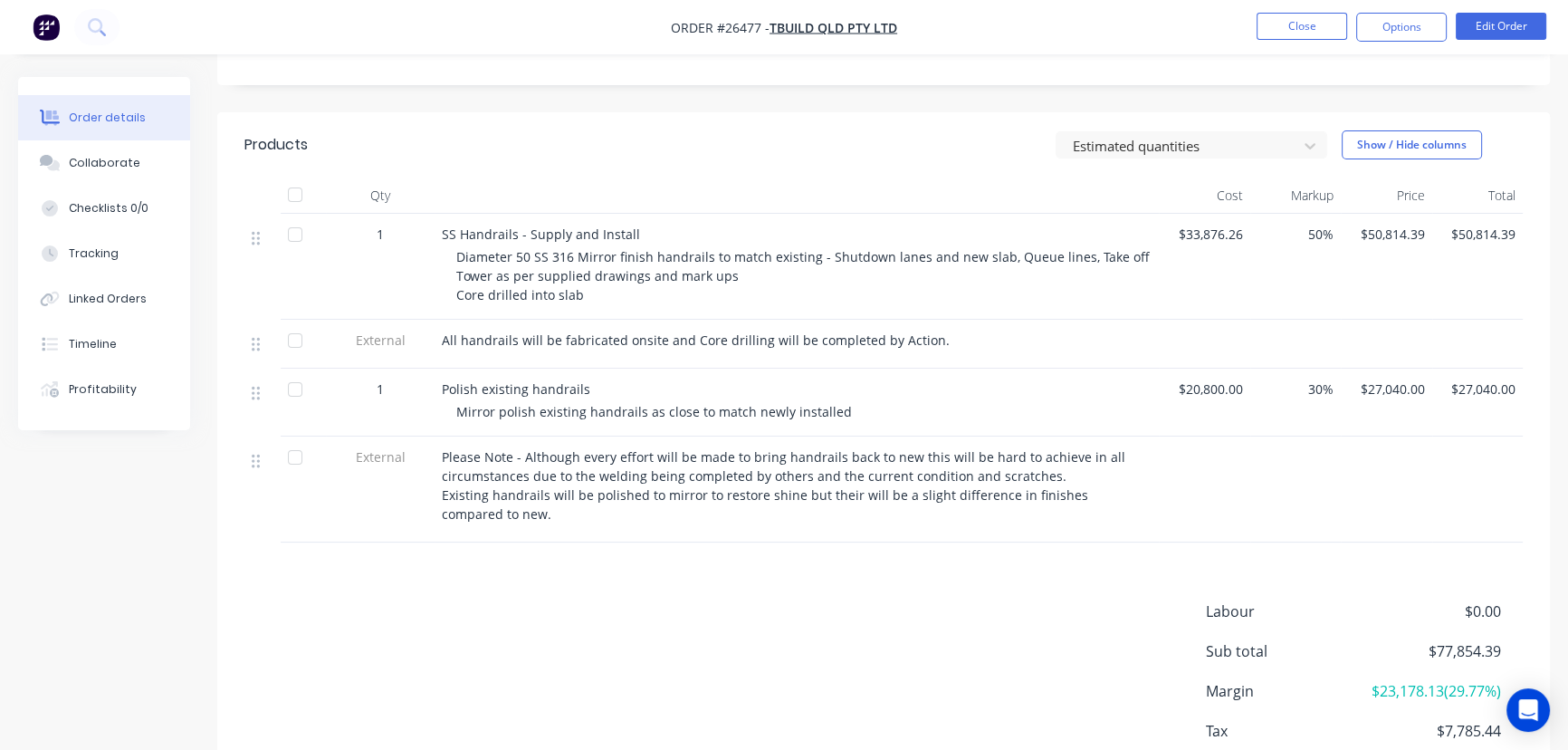
scroll to position [198, 0]
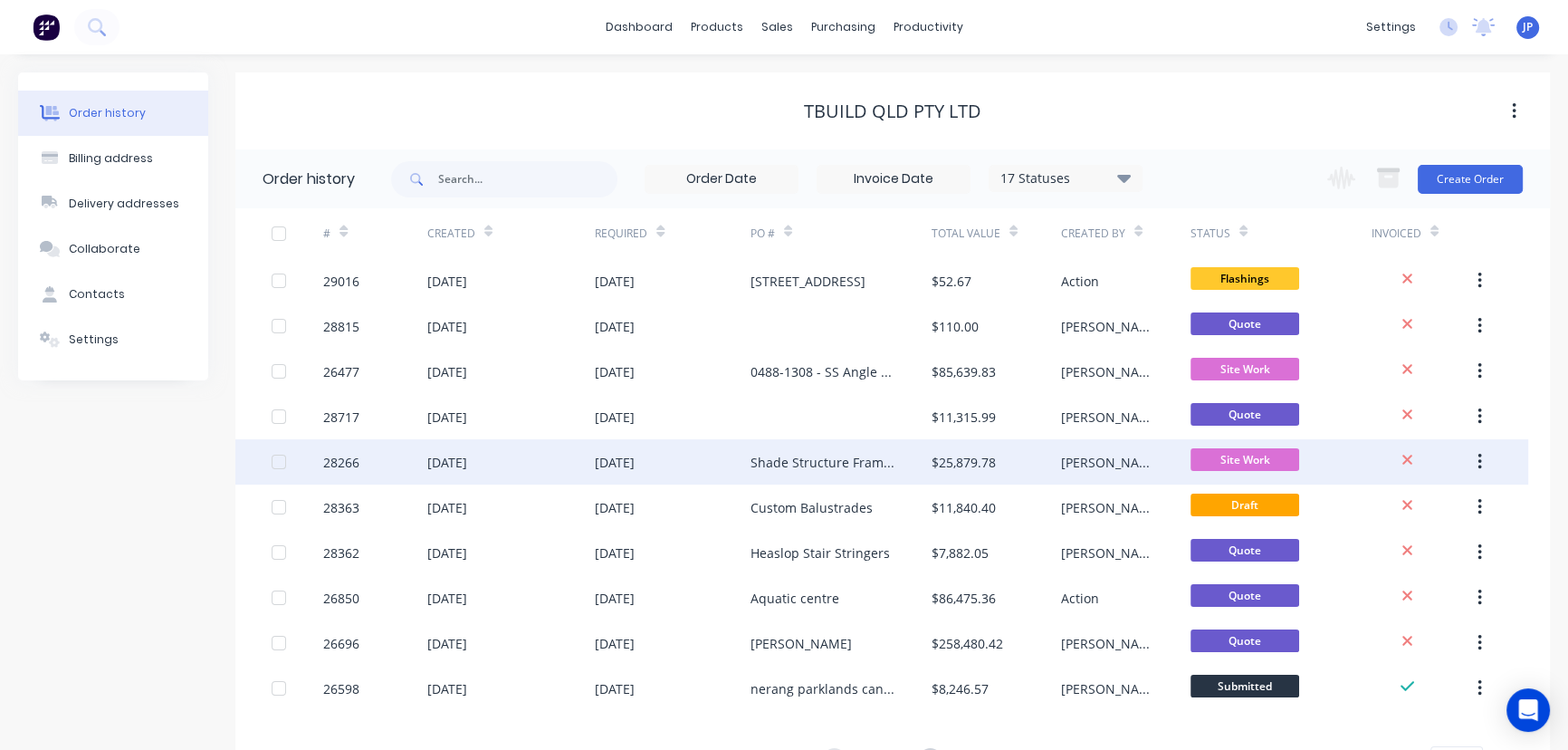
click at [754, 465] on div "Shade Structure Frames 0488-1338" at bounding box center [823, 461] width 145 height 19
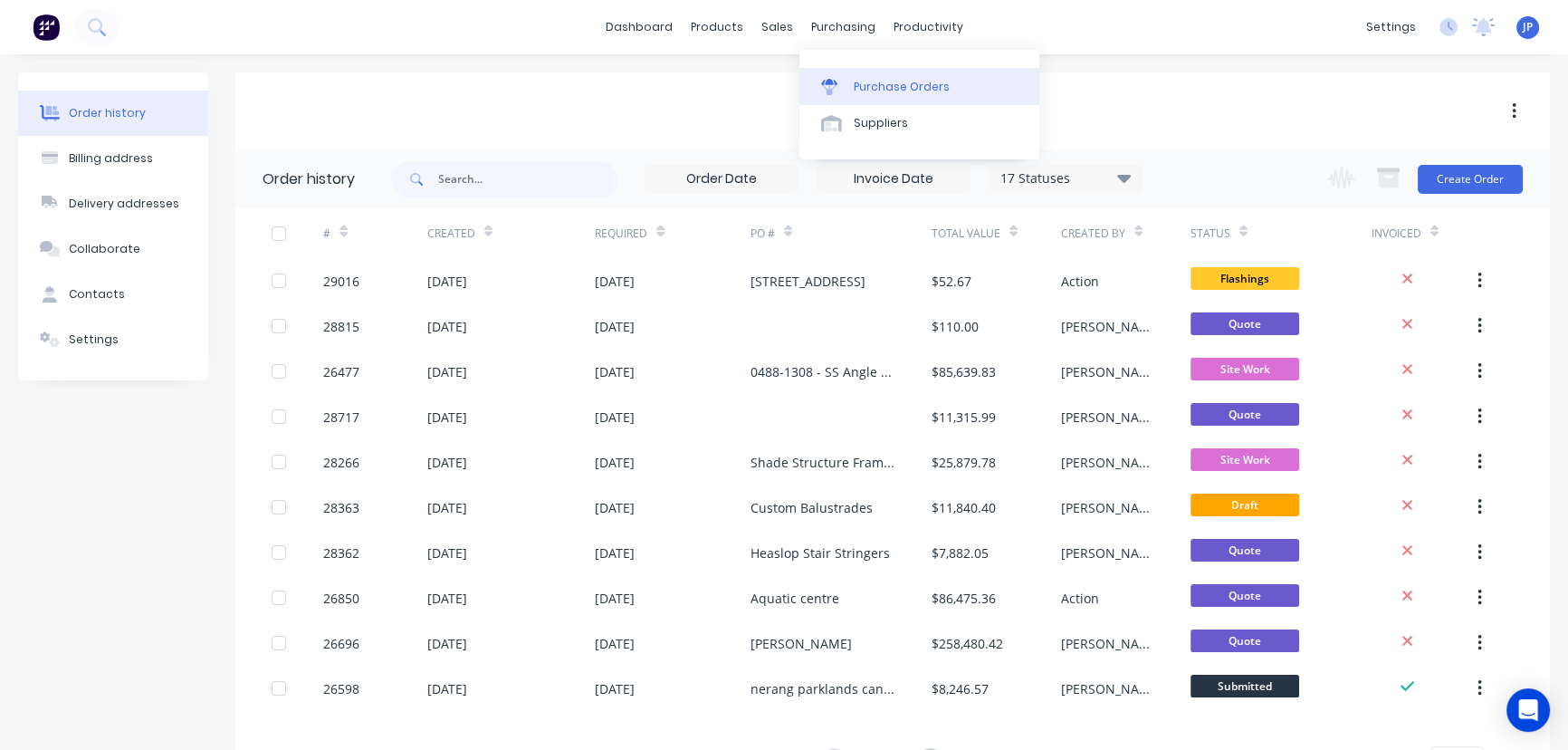
click at [868, 79] on div "Purchase Orders" at bounding box center [902, 87] width 96 height 17
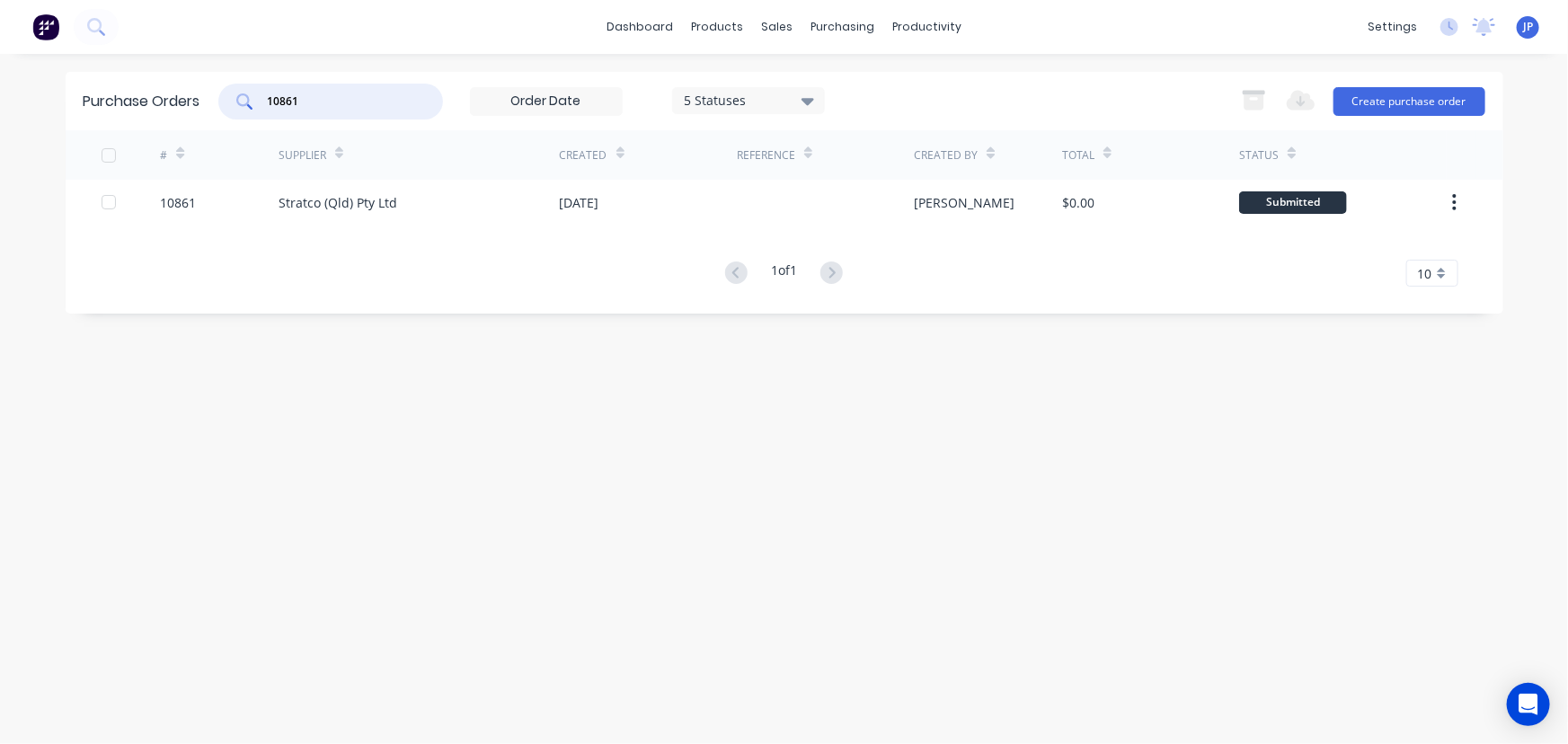
drag, startPoint x: 259, startPoint y: 104, endPoint x: 221, endPoint y: 104, distance: 38.0
click at [221, 104] on div "10861" at bounding box center [331, 101] width 225 height 36
type input "10801"
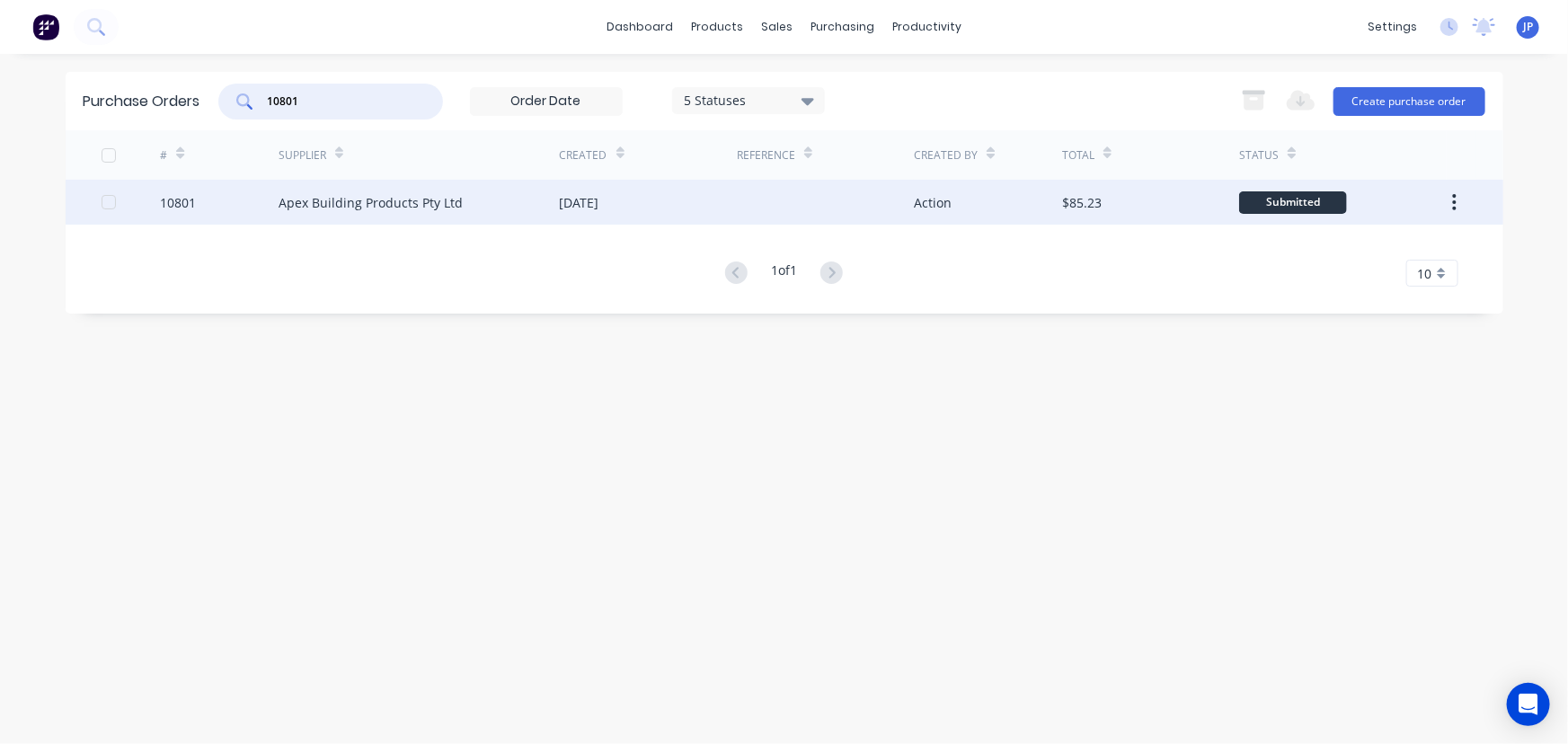
click at [419, 205] on div "Apex Building Products Pty Ltd" at bounding box center [371, 202] width 184 height 18
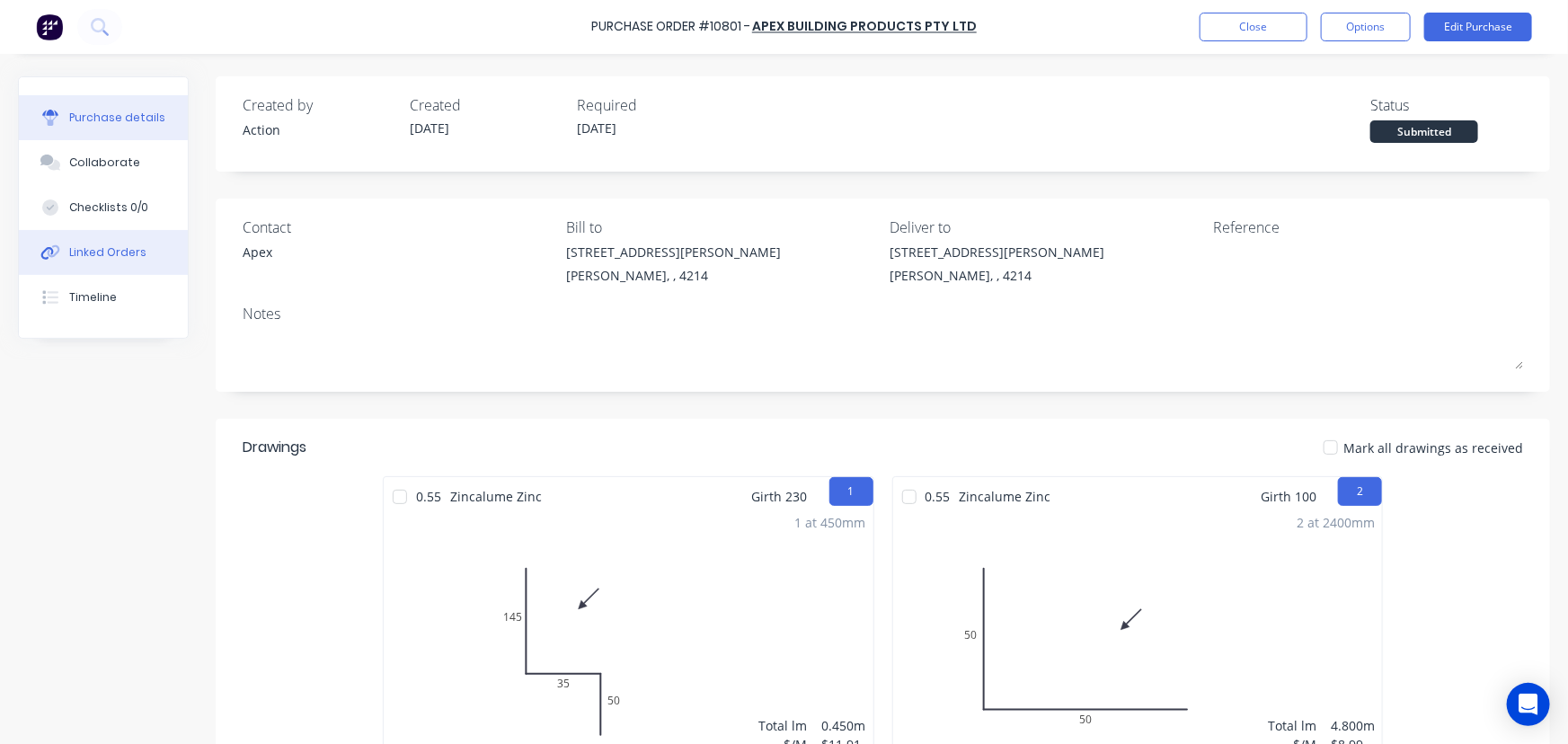
click at [98, 252] on div "Linked Orders" at bounding box center [107, 253] width 77 height 16
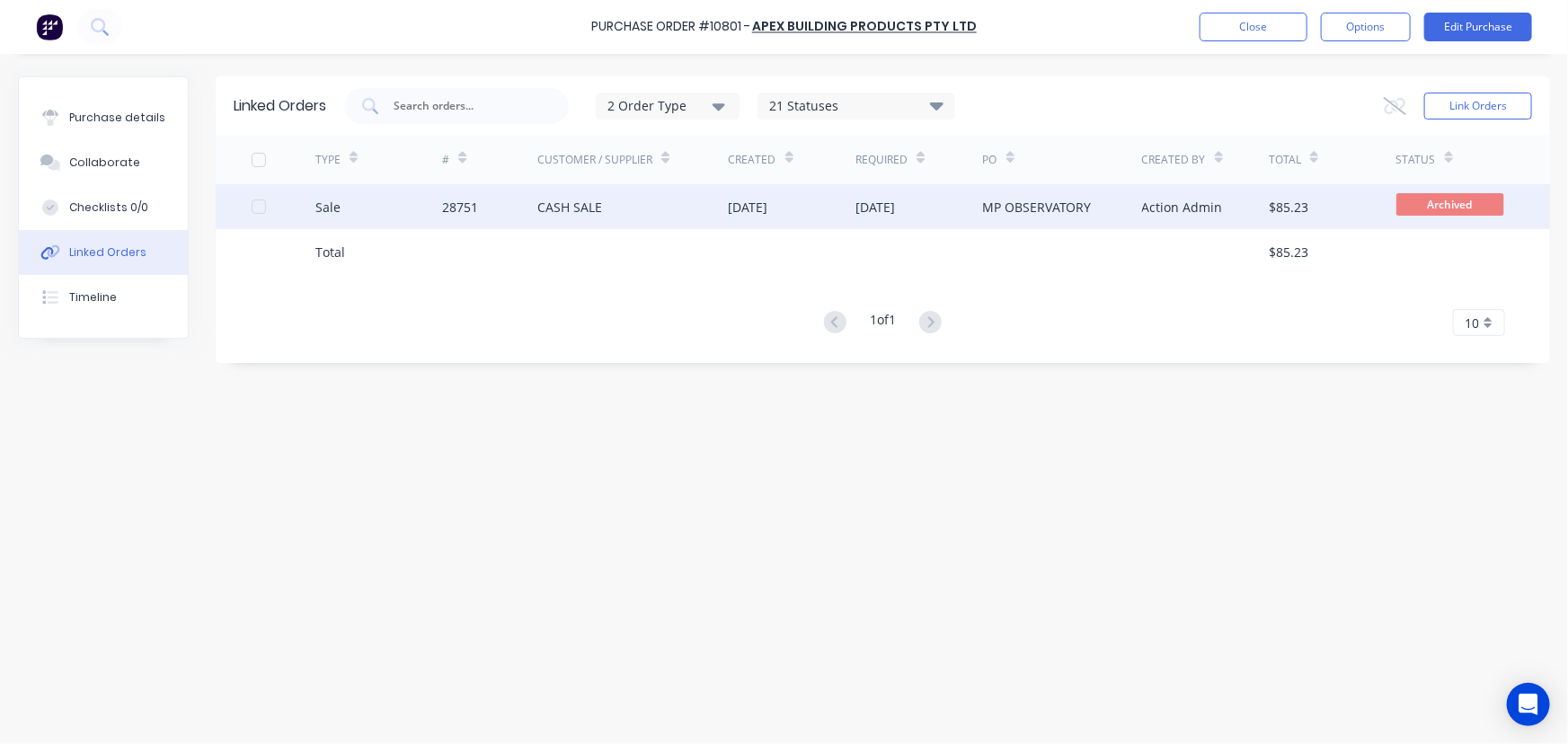
click at [518, 203] on div "28751" at bounding box center [490, 206] width 95 height 45
